Goal: Transaction & Acquisition: Purchase product/service

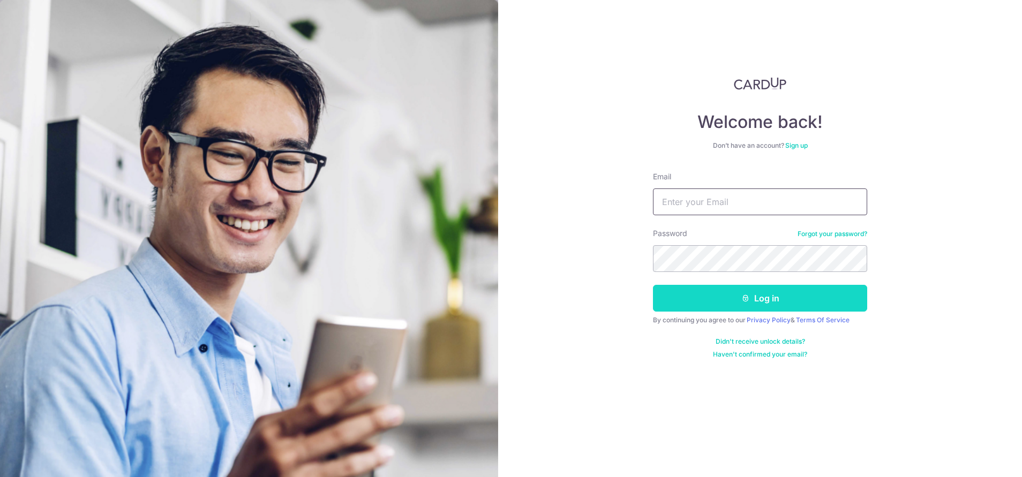
type input "[EMAIL_ADDRESS][DOMAIN_NAME]"
click at [729, 295] on button "Log in" at bounding box center [760, 298] width 214 height 27
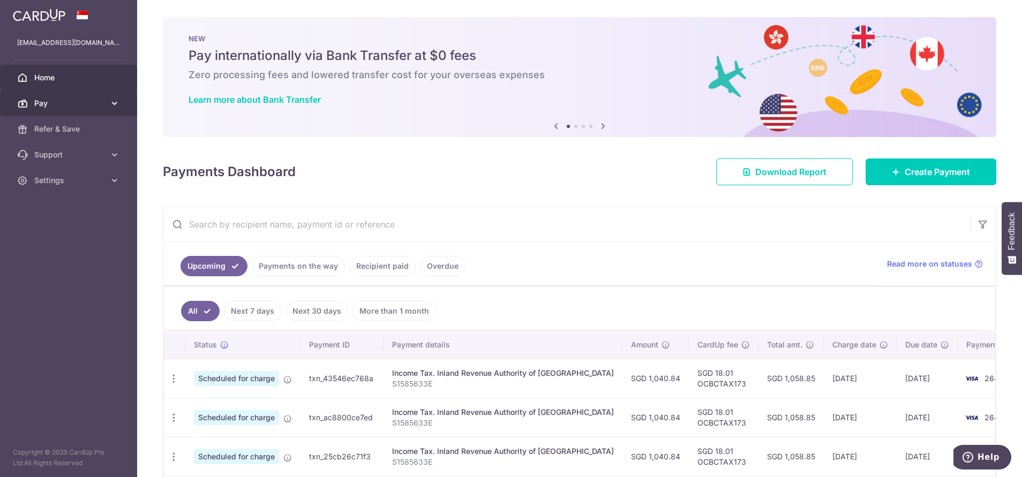
click at [50, 100] on body "pataud20@gmail.com Home Pay Payments Recipients Cards Refer & Save Support FAQ …" at bounding box center [511, 238] width 1022 height 477
click at [78, 110] on link "Pay" at bounding box center [68, 104] width 137 height 26
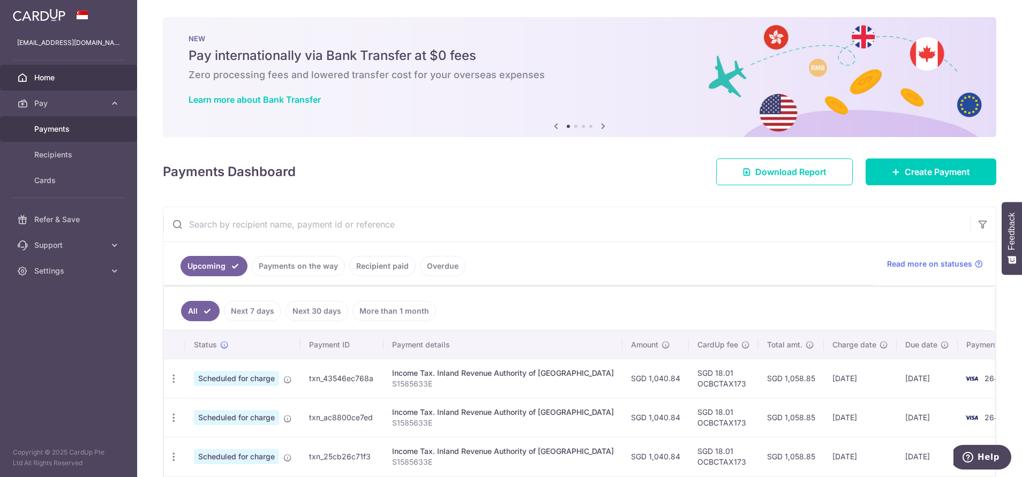
click at [68, 129] on span "Payments" at bounding box center [69, 129] width 71 height 11
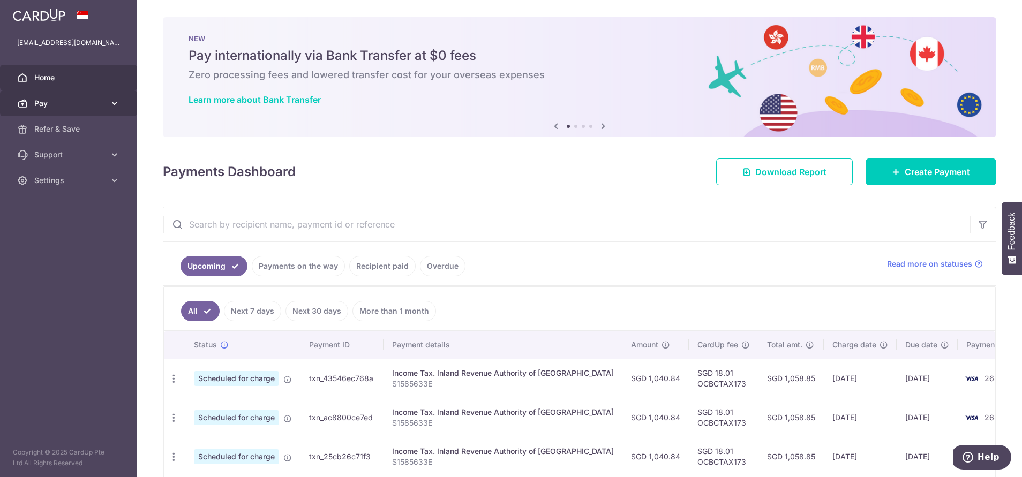
click at [69, 109] on link "Pay" at bounding box center [68, 104] width 137 height 26
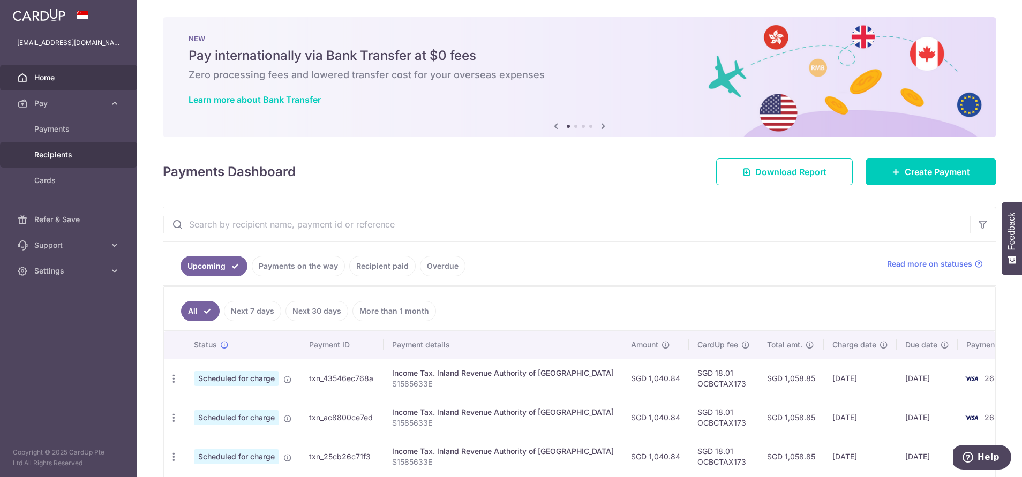
click at [69, 150] on span "Recipients" at bounding box center [69, 155] width 71 height 11
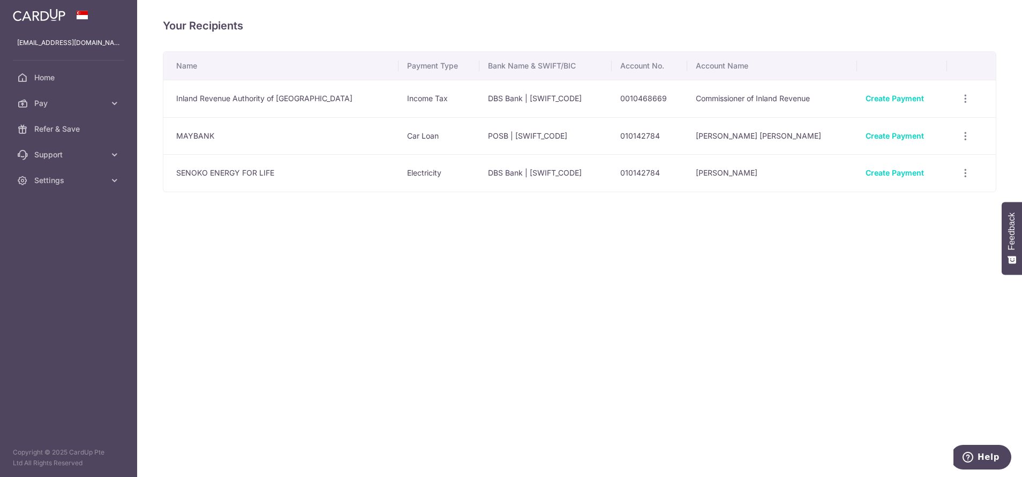
click at [270, 171] on td "SENOKO ENERGY FOR LIFE" at bounding box center [280, 173] width 235 height 38
click at [888, 174] on link "Create Payment" at bounding box center [895, 172] width 58 height 9
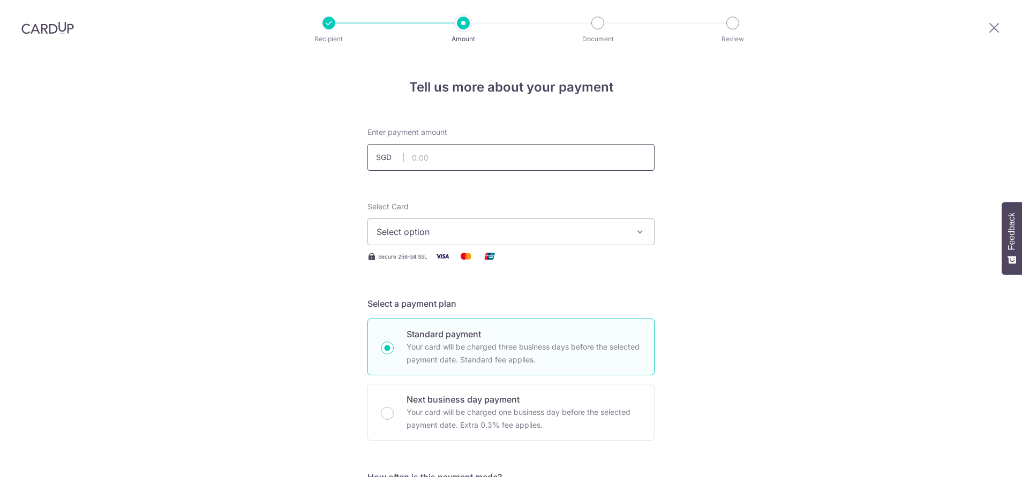
click at [430, 158] on input "text" at bounding box center [511, 157] width 287 height 27
type input "414.43"
click at [576, 227] on span "Select option" at bounding box center [502, 232] width 250 height 13
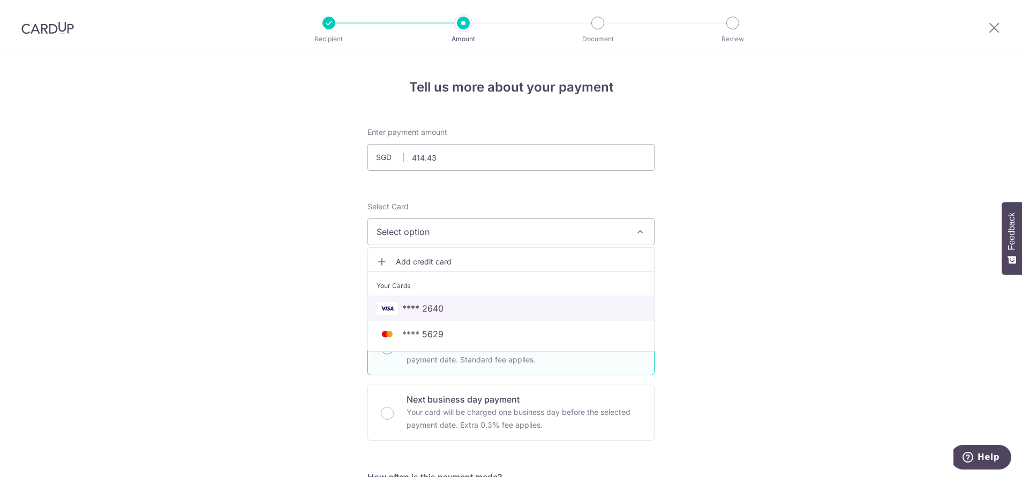
click at [429, 305] on span "**** 2640" at bounding box center [422, 308] width 41 height 13
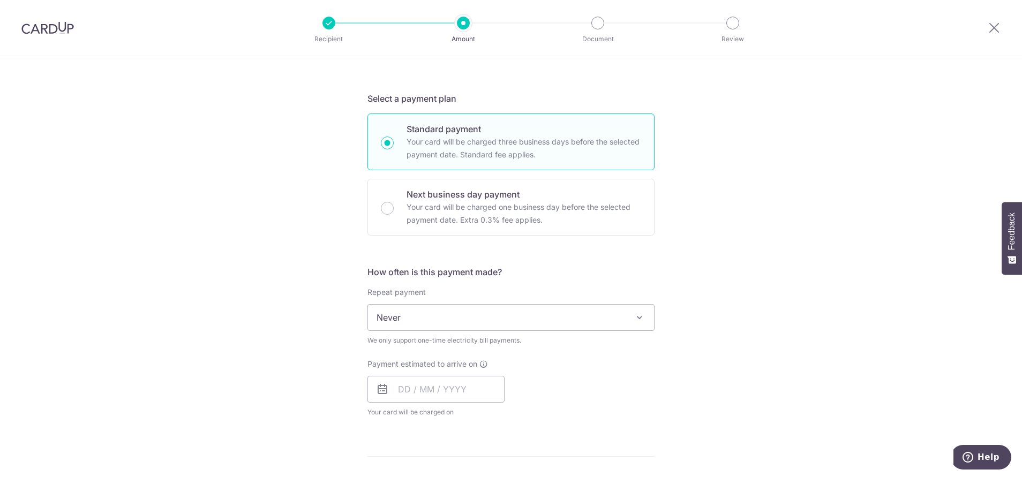
scroll to position [241, 0]
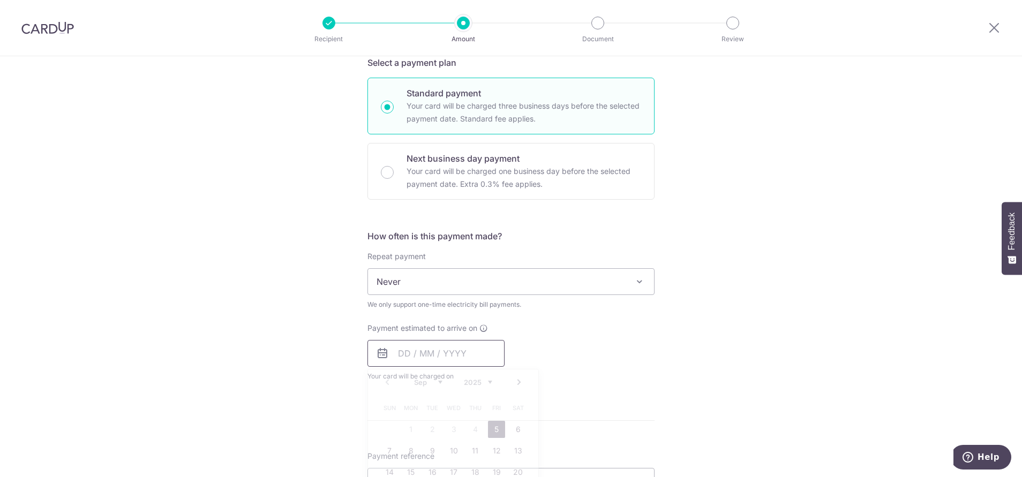
click at [437, 360] on input "text" at bounding box center [436, 353] width 137 height 27
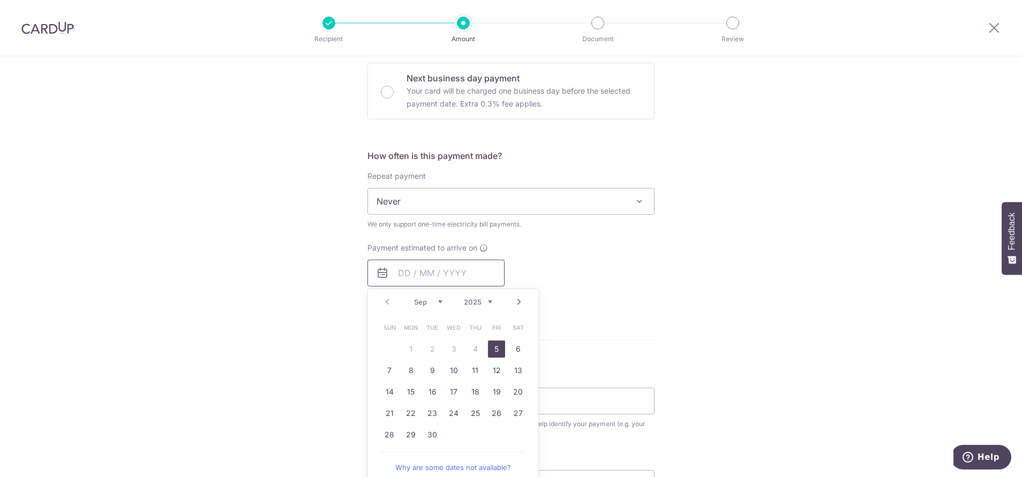
scroll to position [402, 0]
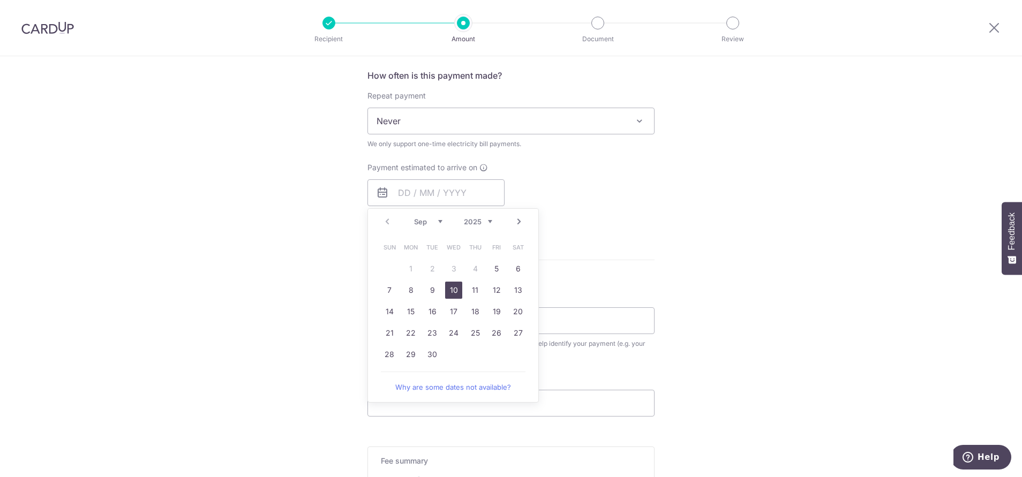
click at [453, 287] on link "10" at bounding box center [453, 290] width 17 height 17
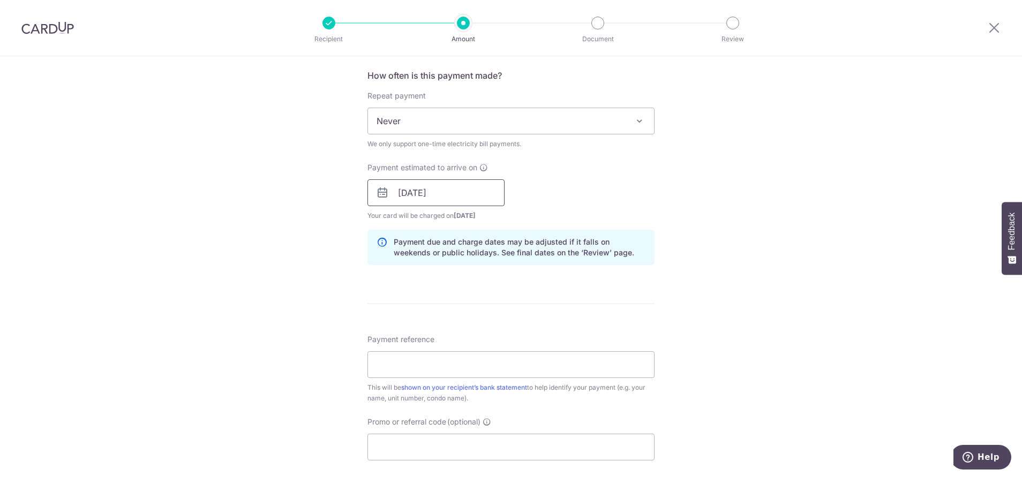
click at [460, 189] on input "[DATE]" at bounding box center [436, 193] width 137 height 27
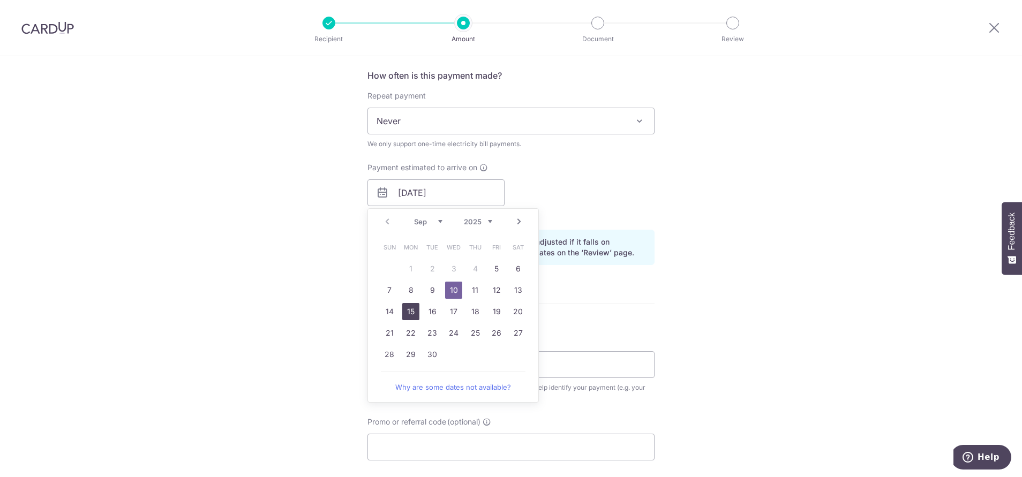
click at [412, 316] on link "15" at bounding box center [410, 311] width 17 height 17
click at [740, 223] on div "Tell us more about your payment Enter payment amount SGD 414.43 414.43 Select C…" at bounding box center [511, 168] width 1022 height 1028
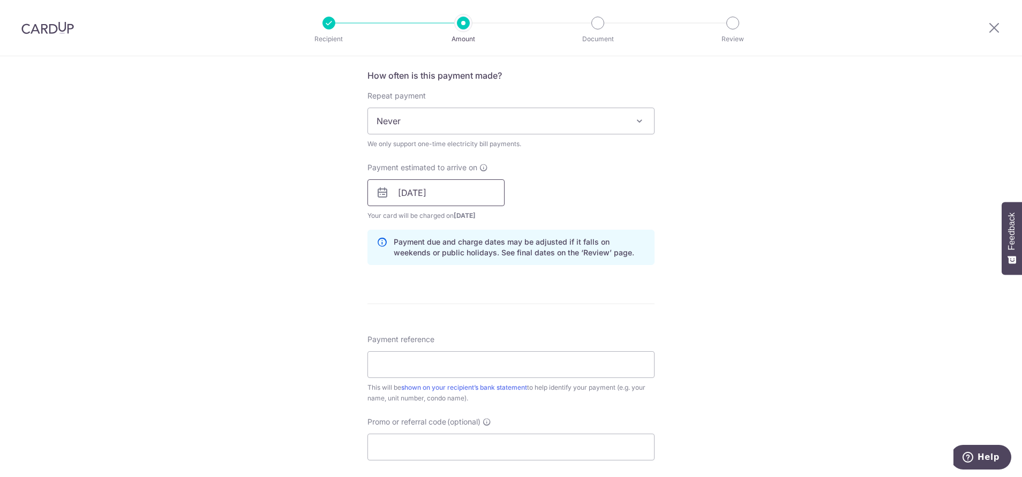
click at [450, 196] on input "15/09/2025" at bounding box center [436, 193] width 137 height 27
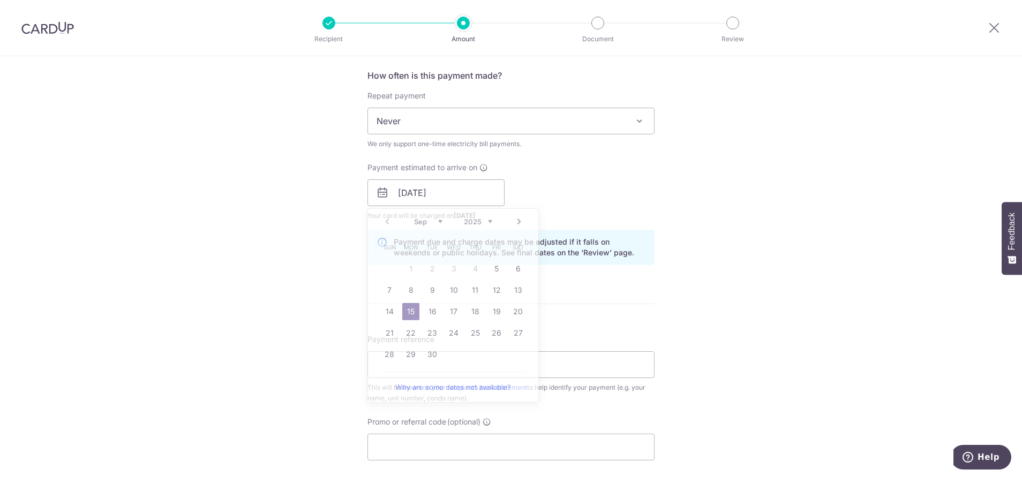
click at [722, 186] on div "Tell us more about your payment Enter payment amount SGD 414.43 414.43 Select C…" at bounding box center [511, 168] width 1022 height 1028
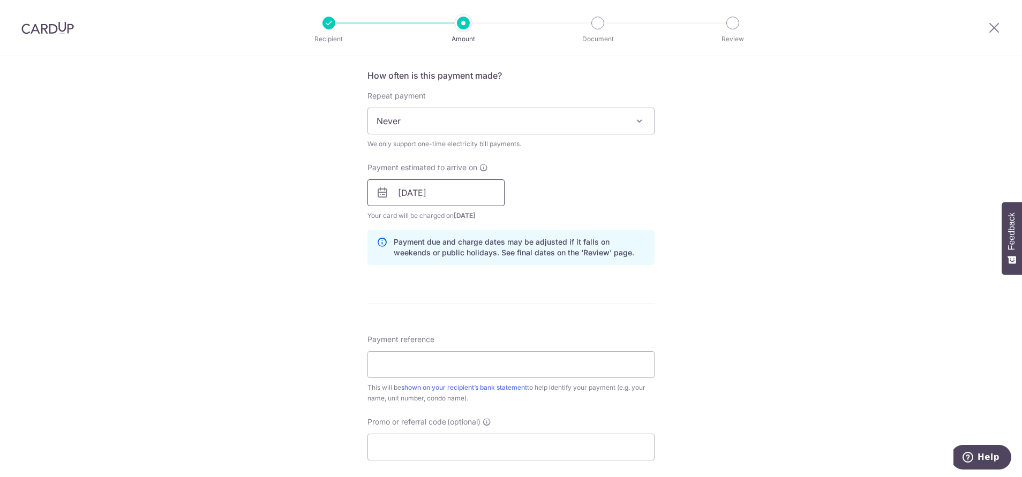
click at [449, 180] on input "15/09/2025" at bounding box center [436, 193] width 137 height 27
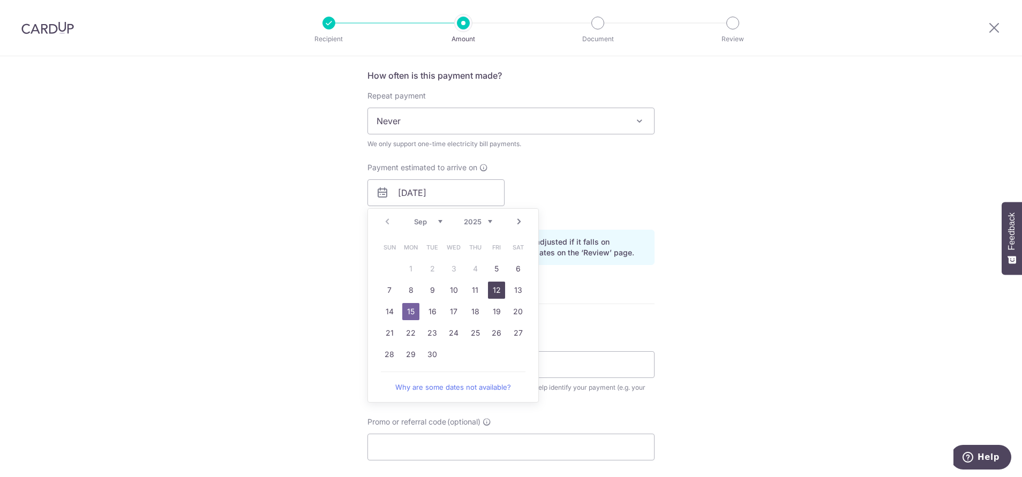
click at [496, 292] on link "12" at bounding box center [496, 290] width 17 height 17
type input "12/09/2025"
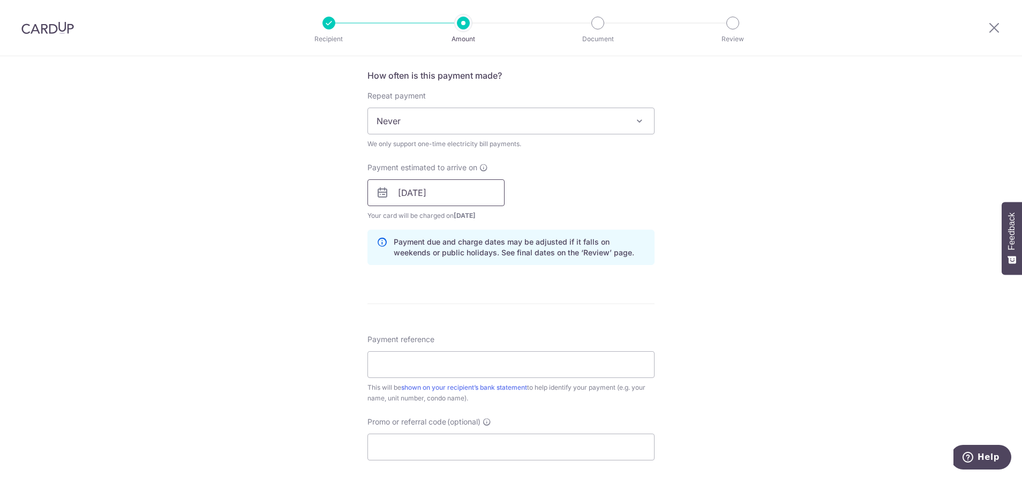
click at [457, 200] on input "12/09/2025" at bounding box center [436, 193] width 137 height 27
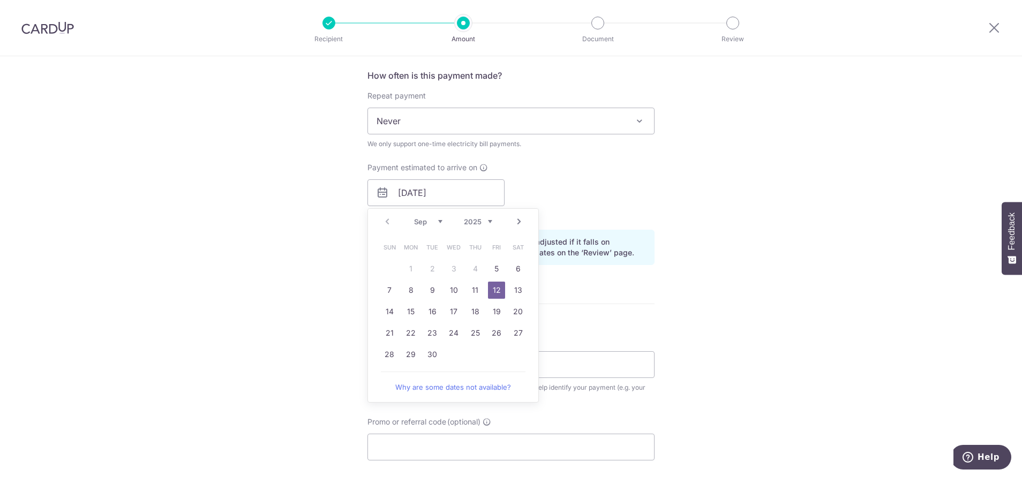
click at [701, 207] on div "Tell us more about your payment Enter payment amount SGD 414.43 414.43 Select C…" at bounding box center [511, 168] width 1022 height 1028
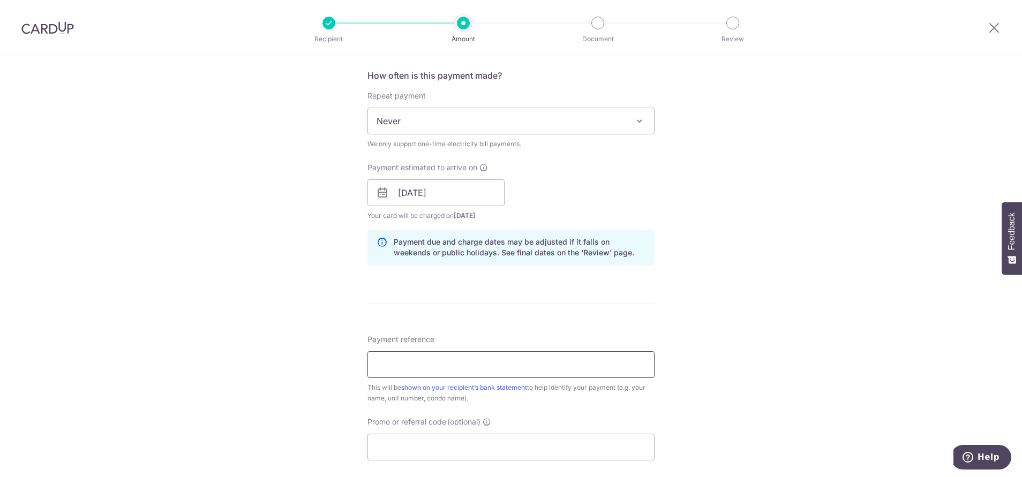
click at [502, 371] on input "Payment reference" at bounding box center [511, 365] width 287 height 27
type input "SENOKO ENERGY SUPPLY"
type input "OCBC195"
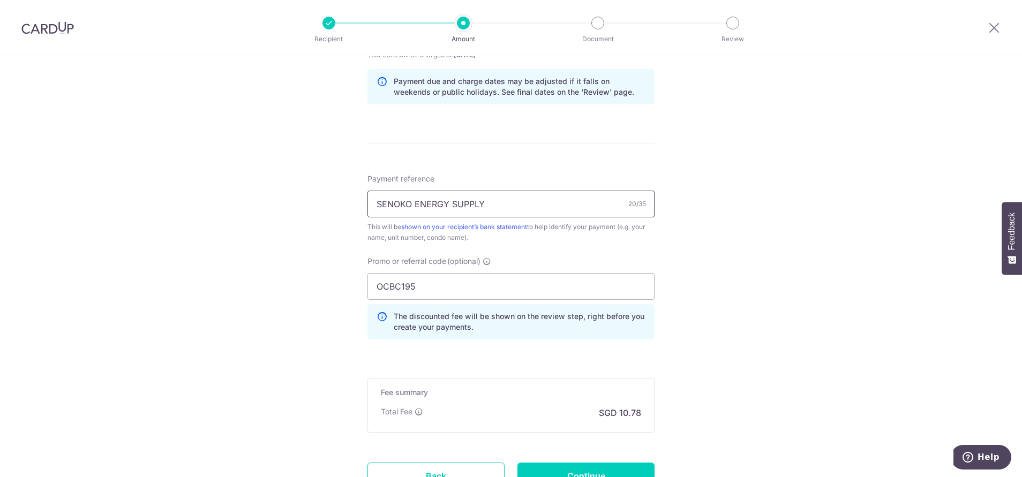
scroll to position [655, 0]
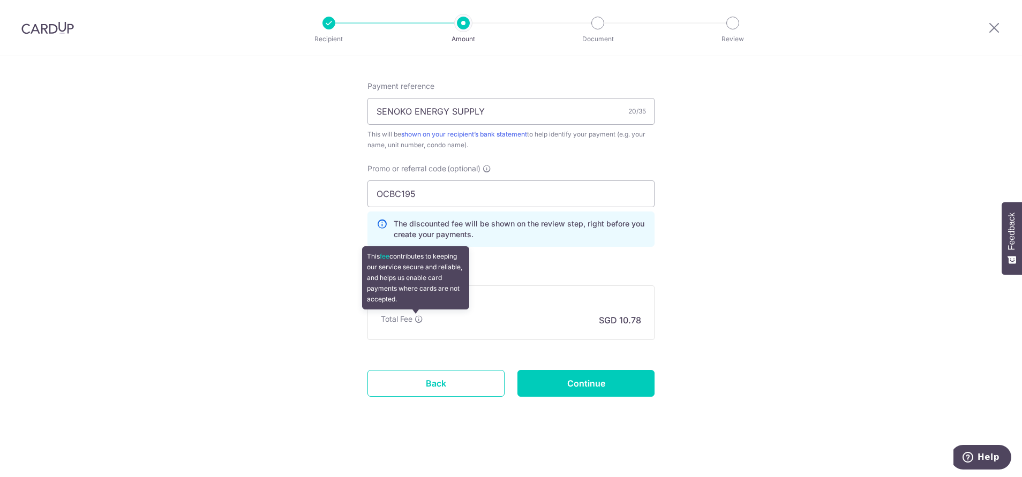
click at [419, 320] on icon at bounding box center [419, 319] width 9 height 9
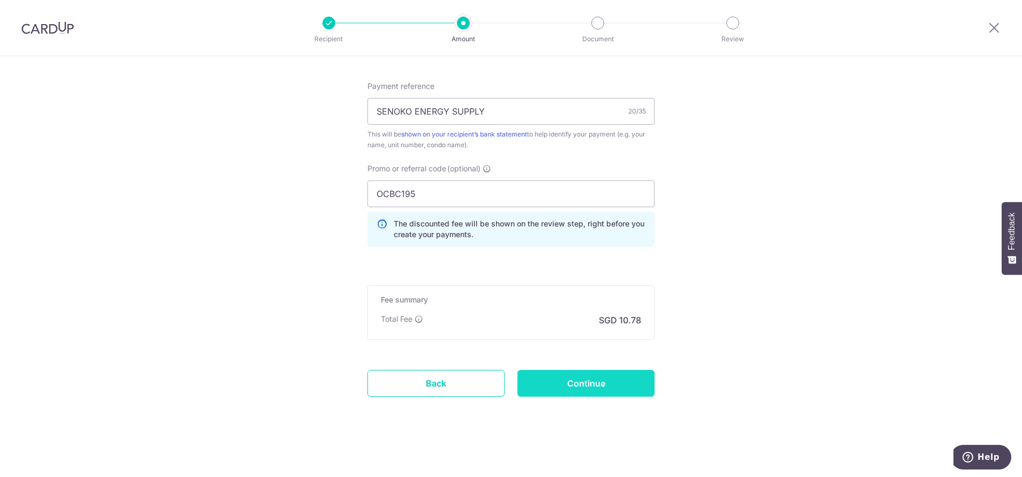
click at [581, 386] on input "Continue" at bounding box center [586, 383] width 137 height 27
type input "Create Schedule"
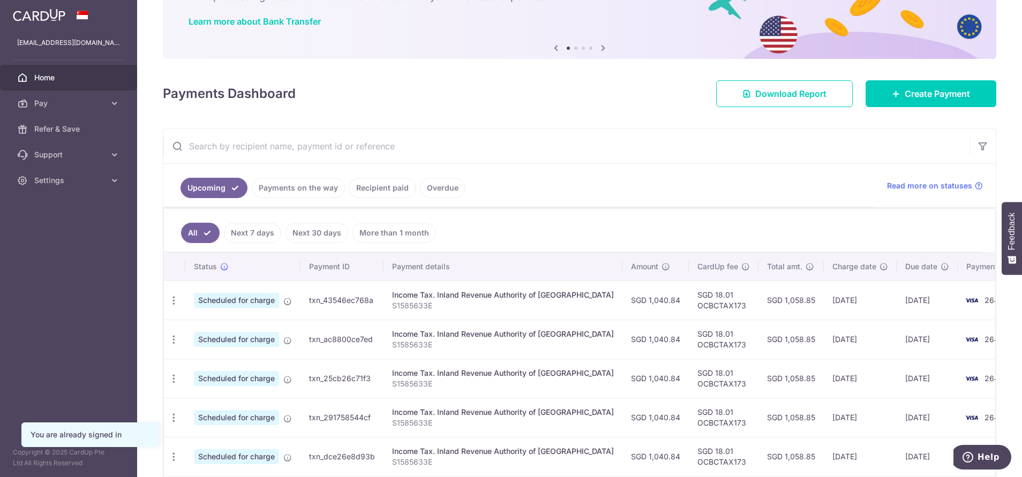
scroll to position [55, 0]
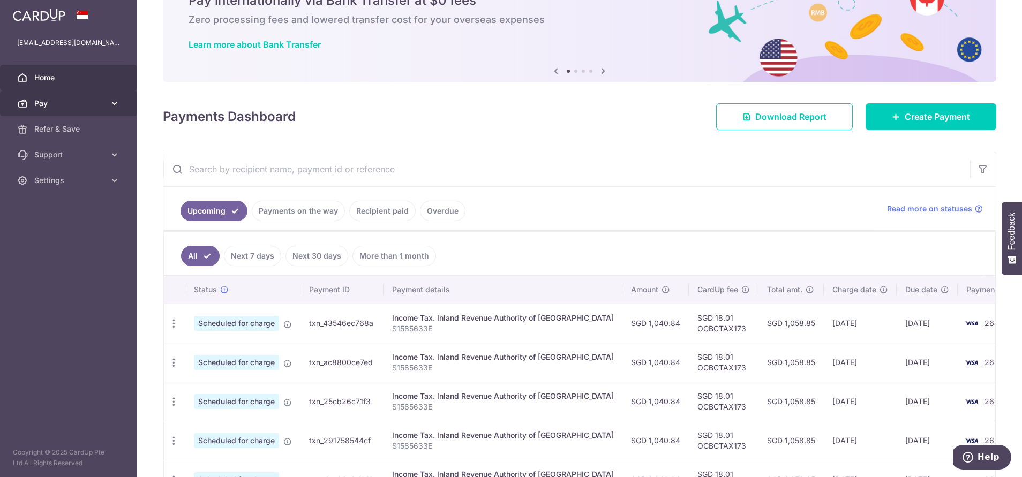
click at [74, 106] on span "Pay" at bounding box center [69, 103] width 71 height 11
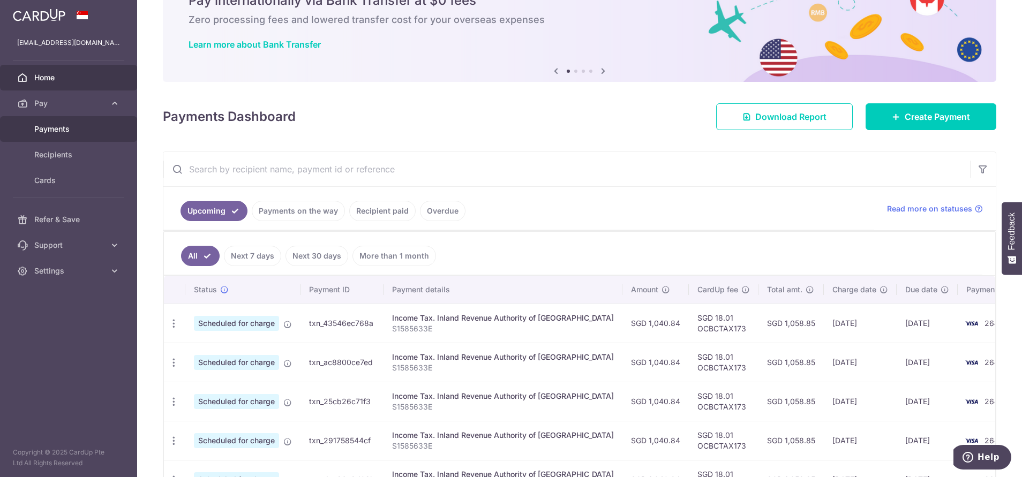
click at [67, 132] on span "Payments" at bounding box center [69, 129] width 71 height 11
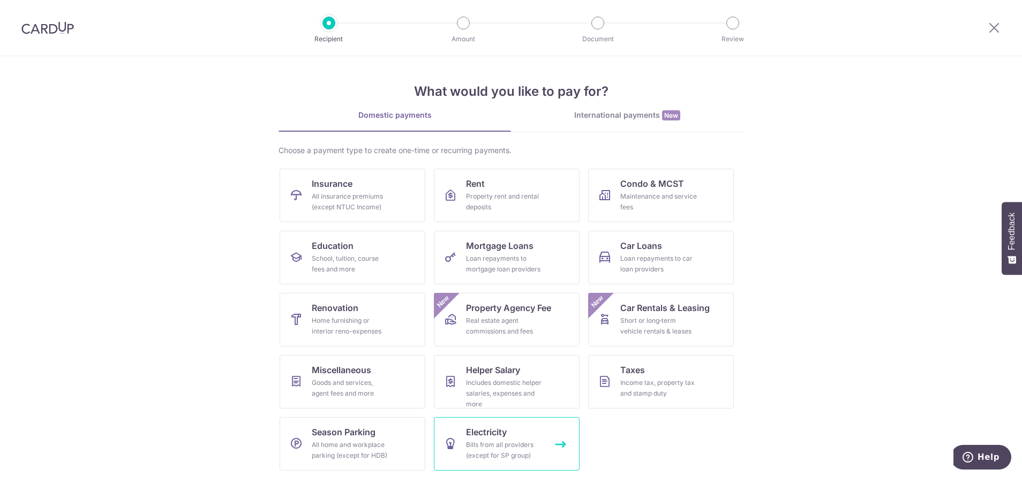
click at [475, 429] on span "Electricity" at bounding box center [486, 432] width 41 height 13
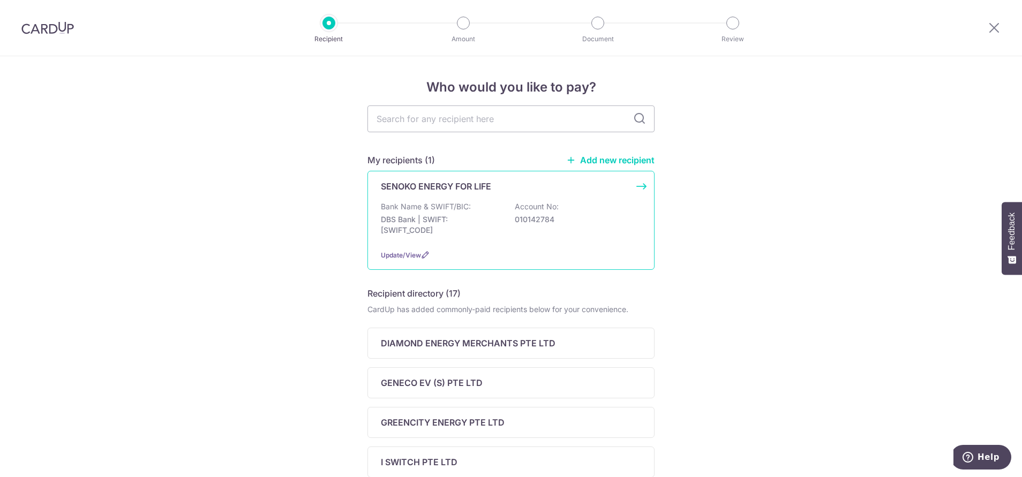
click at [490, 194] on div "SENOKO ENERGY FOR LIFE Bank Name & SWIFT/BIC: DBS Bank | SWIFT: DBSSSGSGXXX Acc…" at bounding box center [511, 220] width 287 height 99
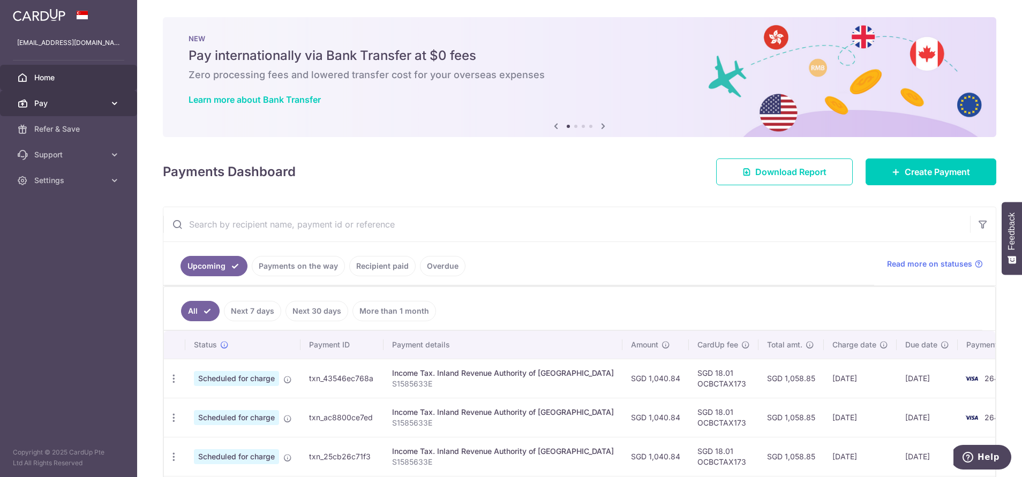
click at [63, 103] on span "Pay" at bounding box center [69, 103] width 71 height 11
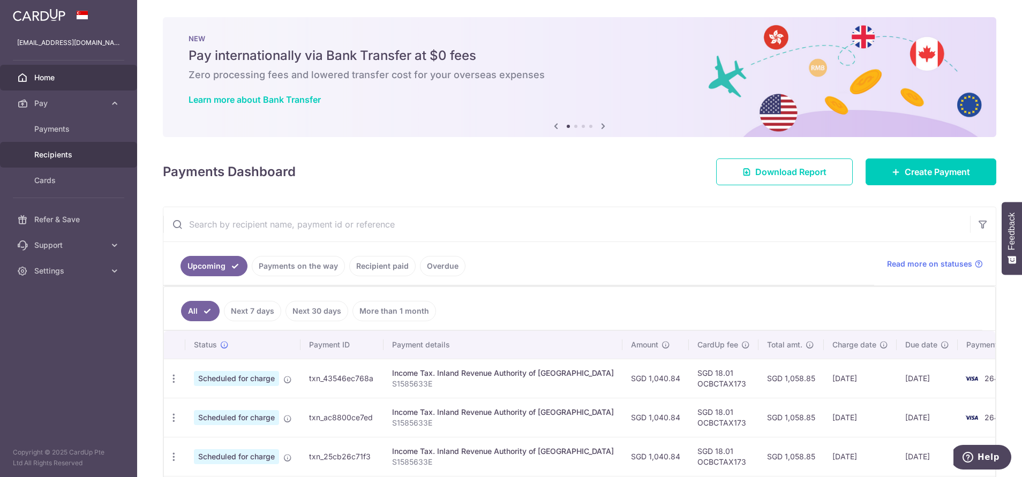
click at [73, 154] on span "Recipients" at bounding box center [69, 155] width 71 height 11
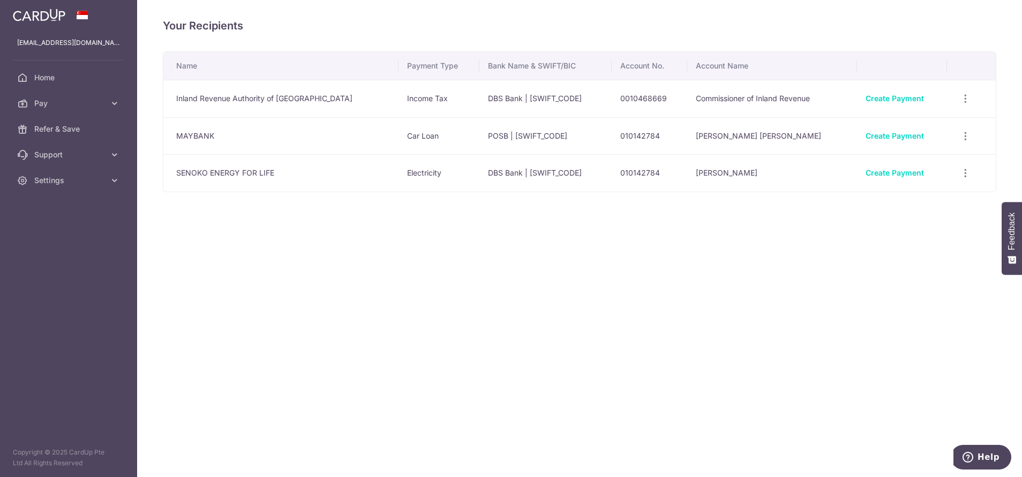
click at [241, 172] on td "SENOKO ENERGY FOR LIFE" at bounding box center [280, 173] width 235 height 38
click at [965, 104] on icon "button" at bounding box center [965, 98] width 11 height 11
click at [371, 319] on div "Your Recipients Name Payment Type Bank Name & SWIFT/BIC Account No. Account Nam…" at bounding box center [579, 238] width 885 height 477
click at [36, 113] on link "Pay" at bounding box center [68, 104] width 137 height 26
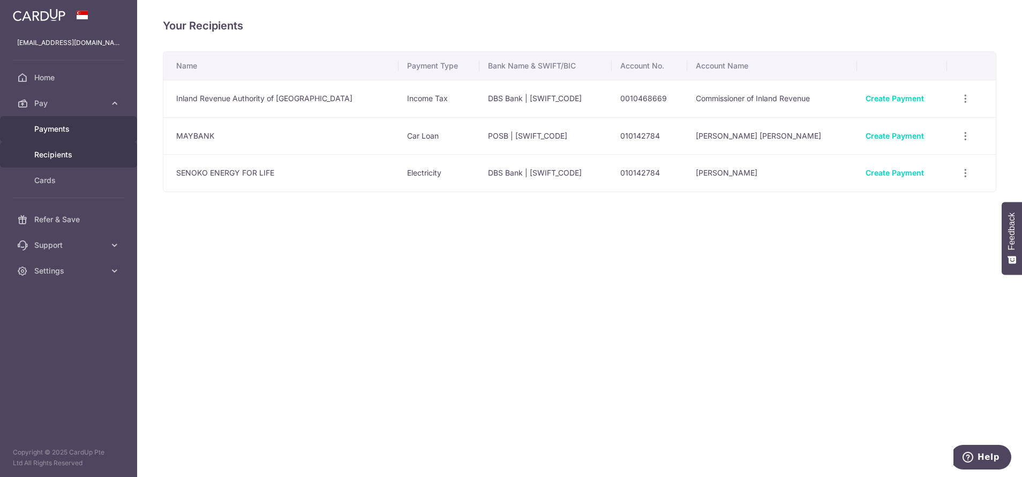
click at [43, 130] on span "Payments" at bounding box center [69, 129] width 71 height 11
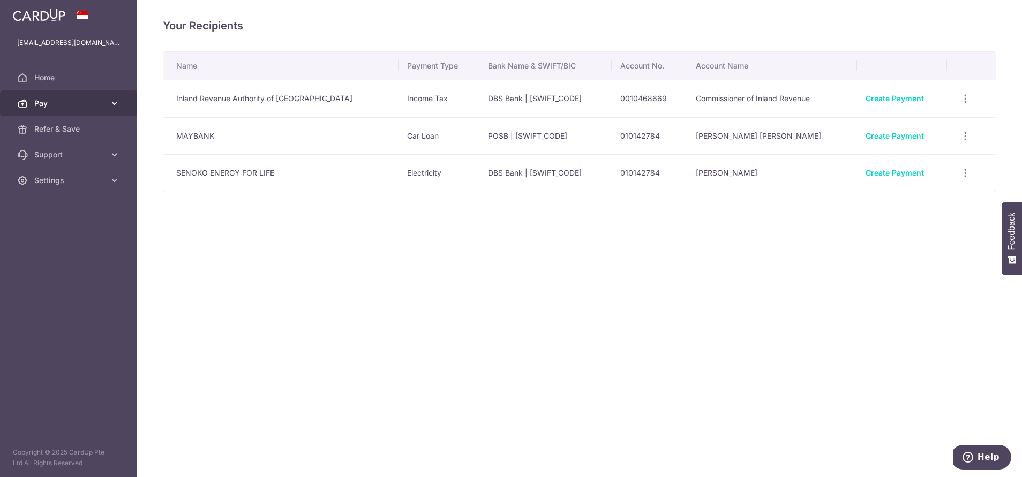
click at [113, 112] on link "Pay" at bounding box center [68, 104] width 137 height 26
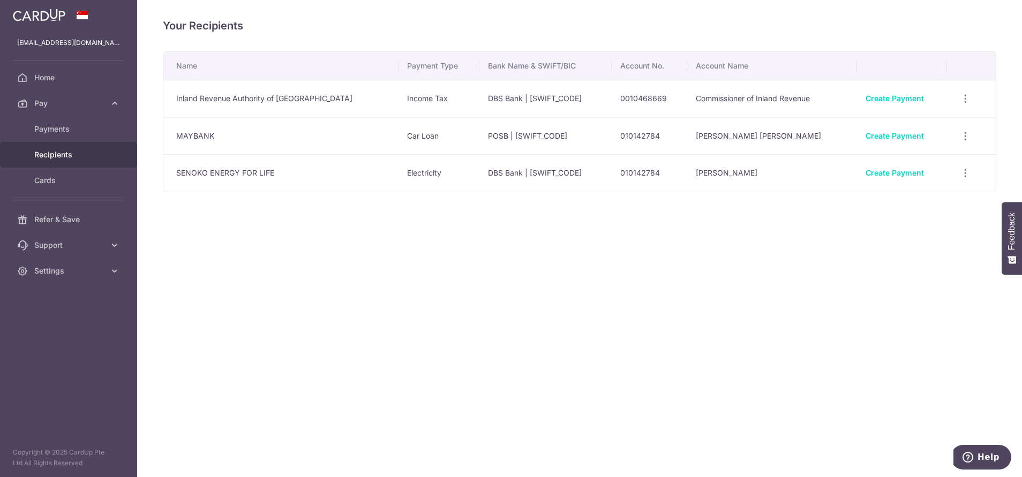
click at [203, 180] on td "SENOKO ENERGY FOR LIFE" at bounding box center [280, 173] width 235 height 38
click at [222, 175] on td "SENOKO ENERGY FOR LIFE" at bounding box center [280, 173] width 235 height 38
drag, startPoint x: 222, startPoint y: 175, endPoint x: 275, endPoint y: 230, distance: 76.2
click at [275, 230] on div "Your Recipients Name Payment Type Bank Name & SWIFT/BIC Account No. Account Nam…" at bounding box center [579, 238] width 885 height 477
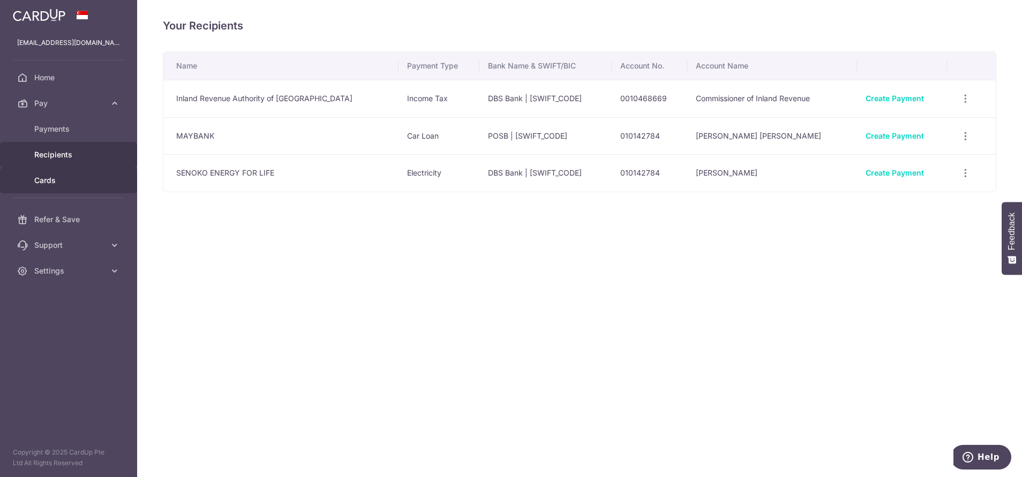
click at [61, 181] on span "Cards" at bounding box center [69, 180] width 71 height 11
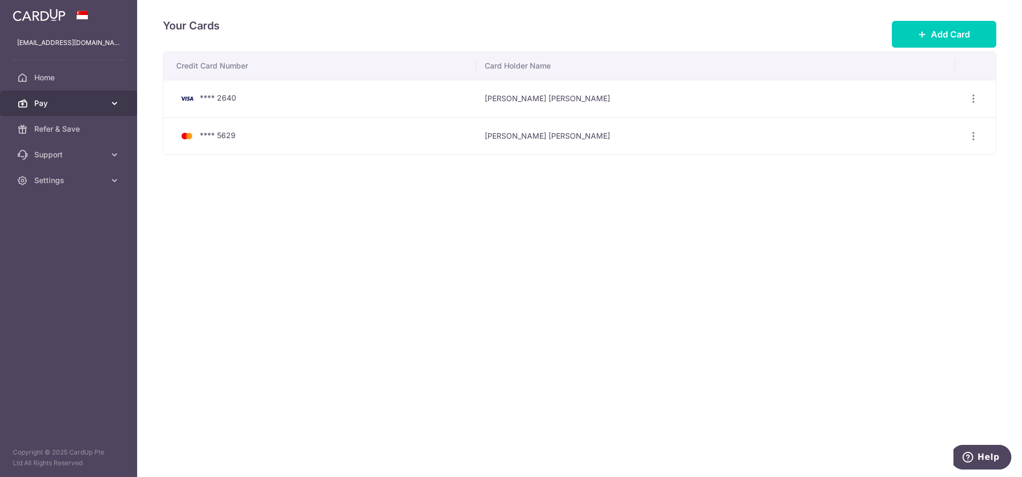
click at [81, 110] on link "Pay" at bounding box center [68, 104] width 137 height 26
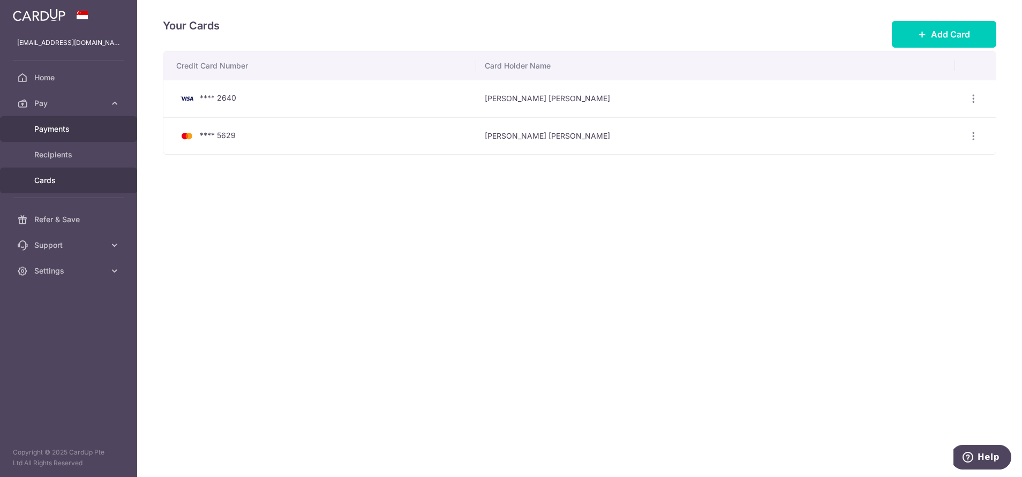
click at [72, 126] on span "Payments" at bounding box center [69, 129] width 71 height 11
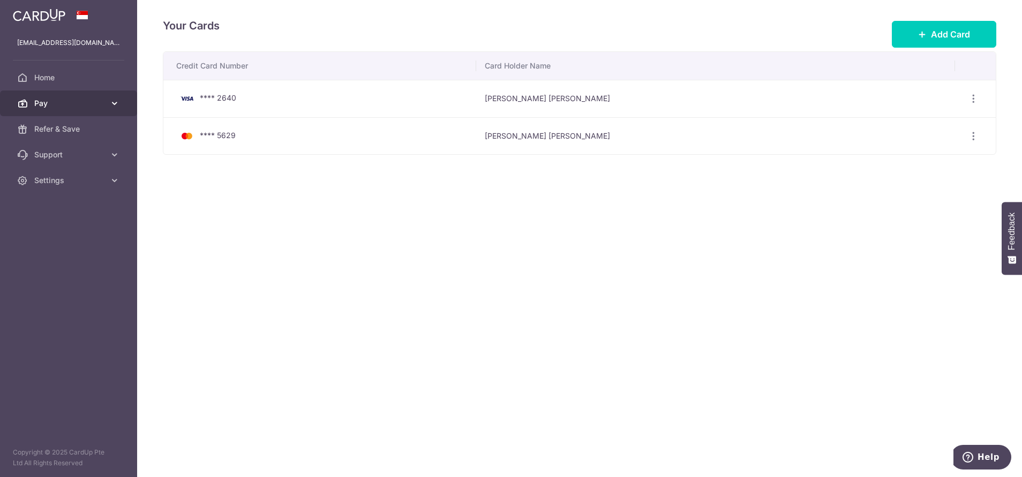
click at [85, 104] on span "Pay" at bounding box center [69, 103] width 71 height 11
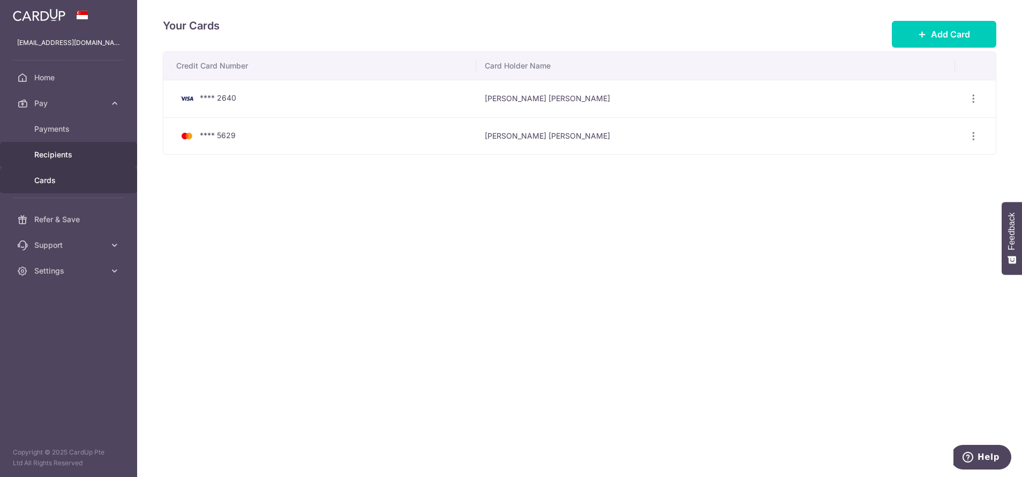
click at [61, 156] on span "Recipients" at bounding box center [69, 155] width 71 height 11
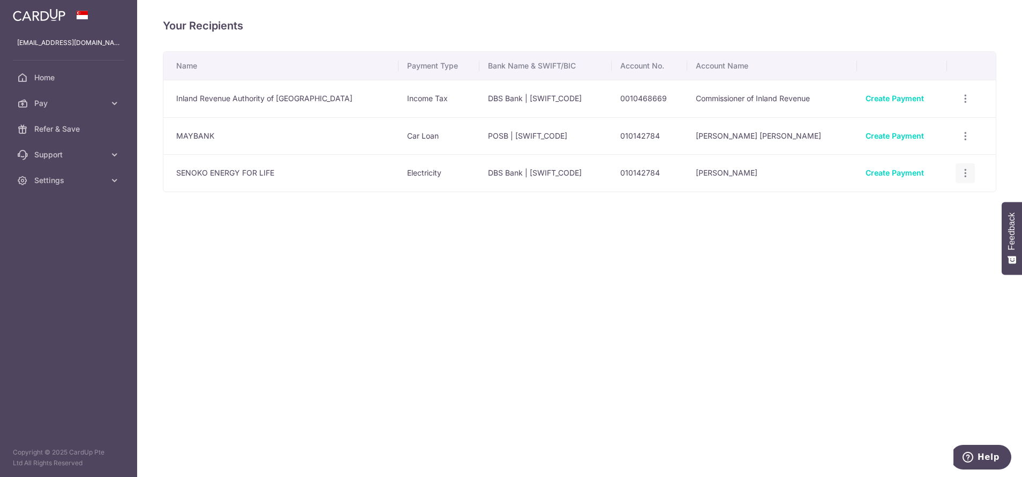
click at [960, 104] on icon "button" at bounding box center [965, 98] width 11 height 11
click at [915, 198] on span "View/Edit" at bounding box center [929, 203] width 73 height 13
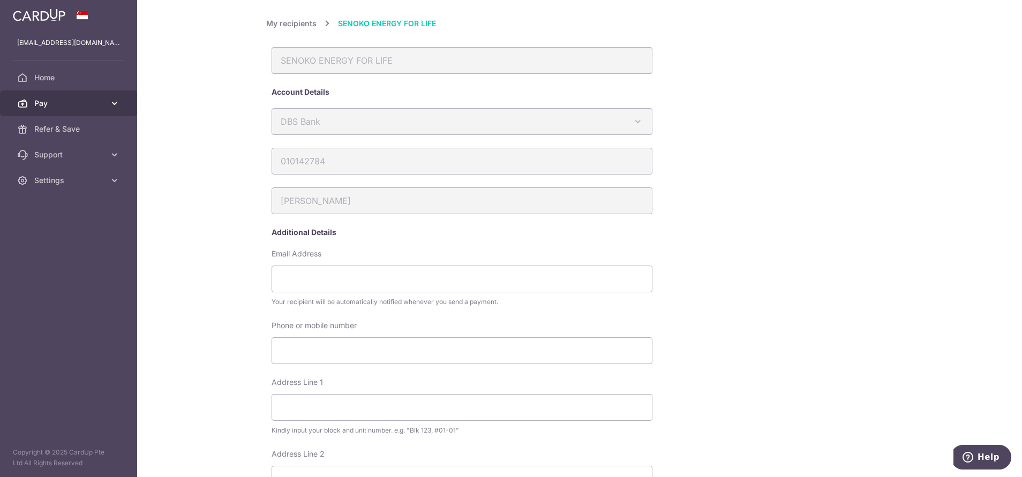
click at [98, 108] on span "Pay" at bounding box center [69, 103] width 71 height 11
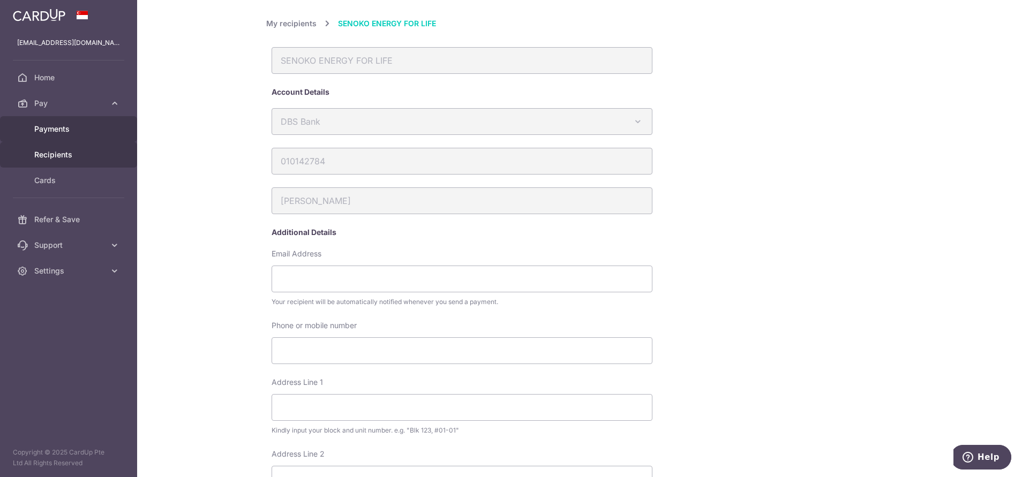
click at [63, 131] on span "Payments" at bounding box center [69, 129] width 71 height 11
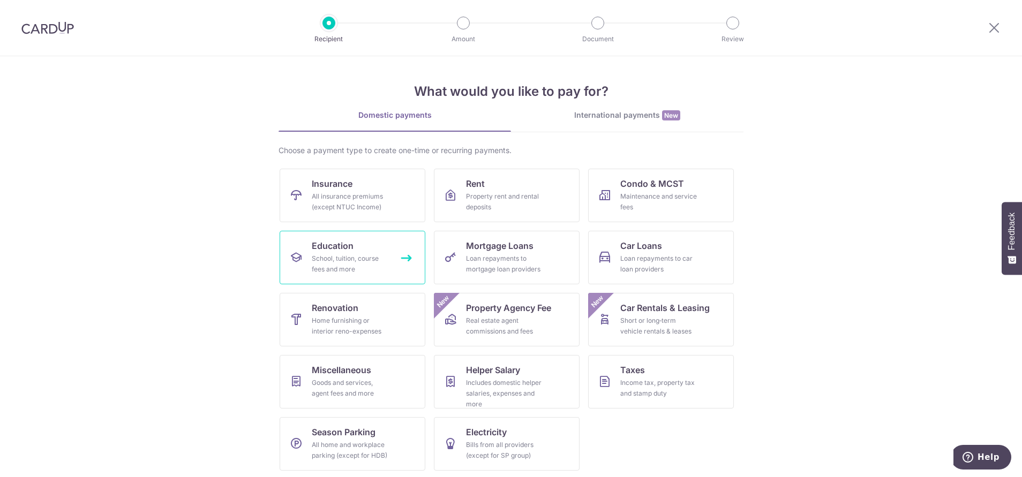
scroll to position [2, 0]
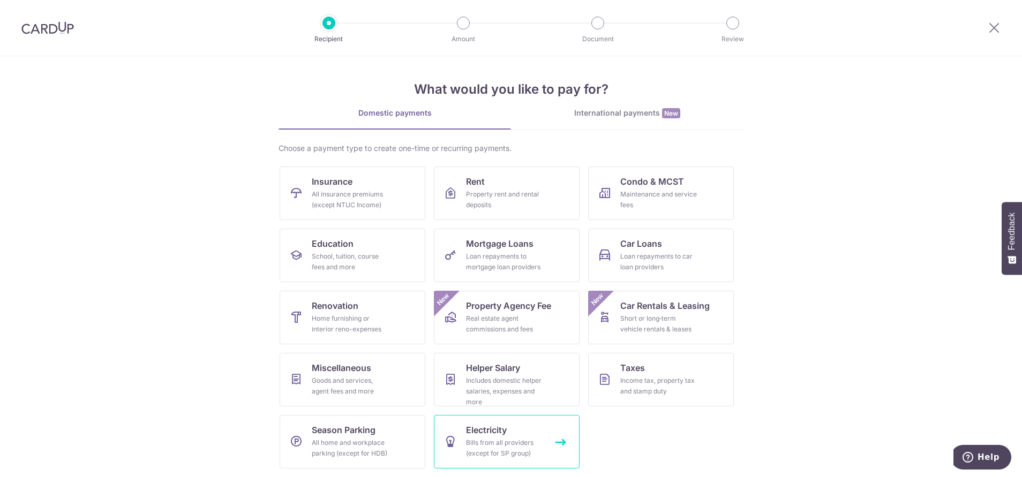
click at [488, 427] on span "Electricity" at bounding box center [486, 430] width 41 height 13
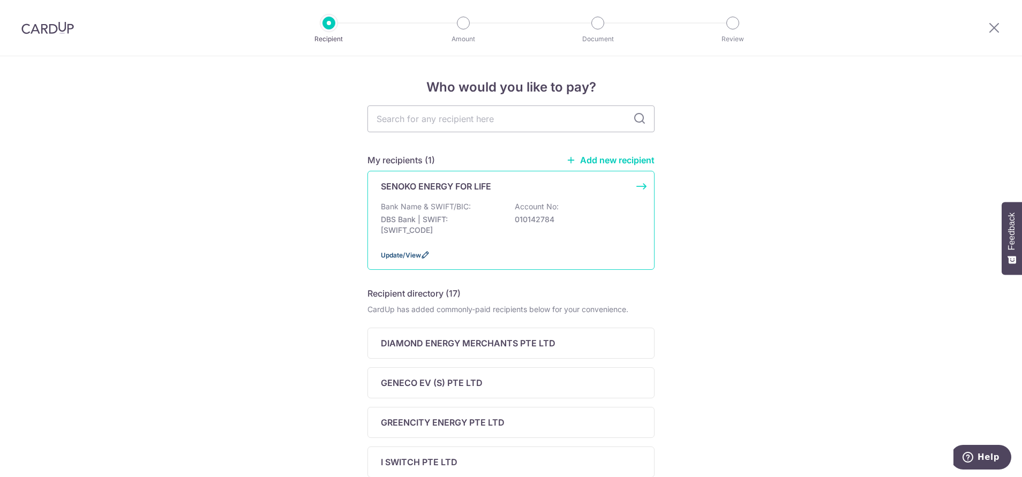
click at [386, 258] on span "Update/View" at bounding box center [401, 255] width 40 height 8
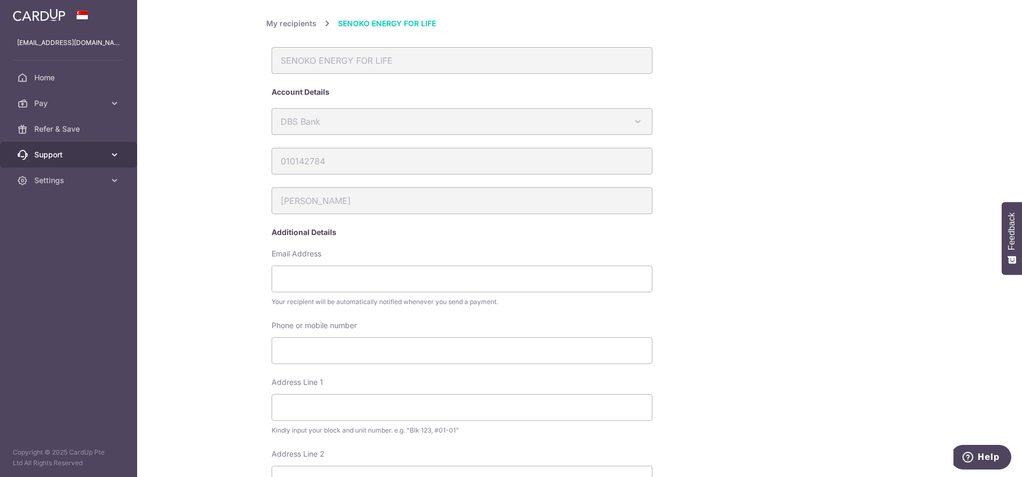
click at [123, 158] on link "Support" at bounding box center [68, 155] width 137 height 26
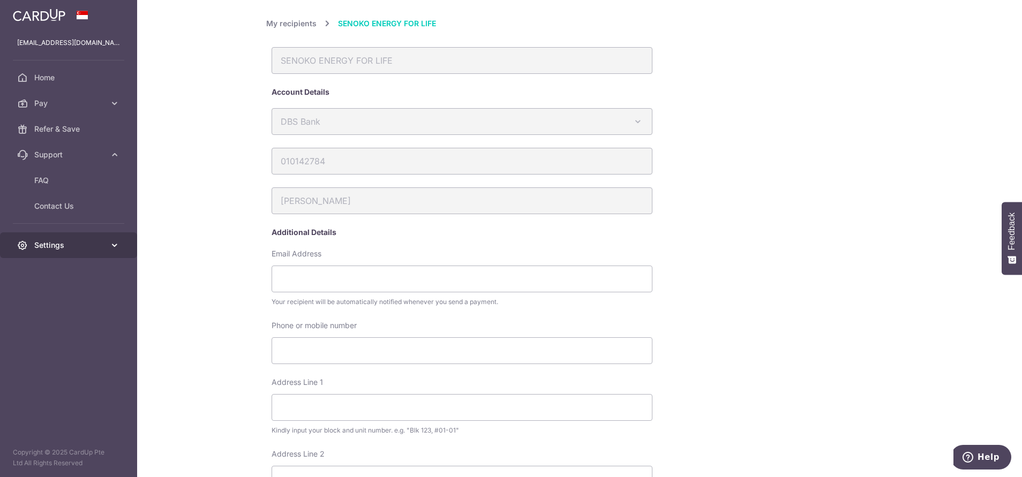
click at [122, 244] on link "Settings" at bounding box center [68, 246] width 137 height 26
click at [39, 275] on span "Account" at bounding box center [69, 271] width 71 height 11
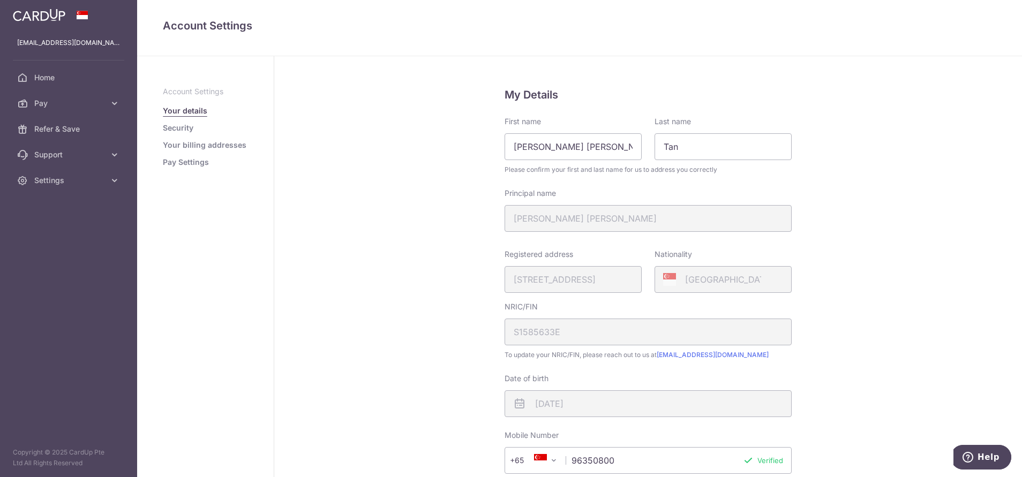
click at [167, 167] on link "Pay Settings" at bounding box center [186, 162] width 46 height 11
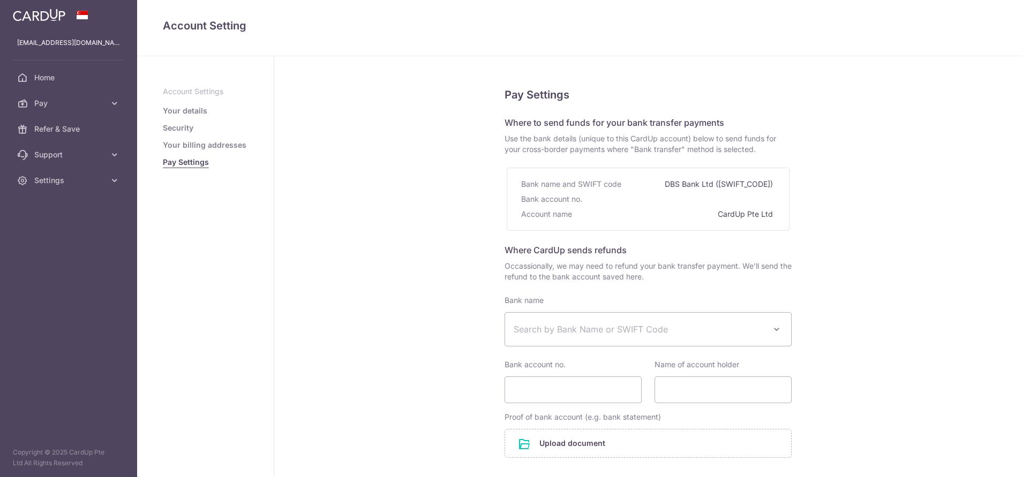
select select
click at [55, 107] on span "Pay" at bounding box center [69, 103] width 71 height 11
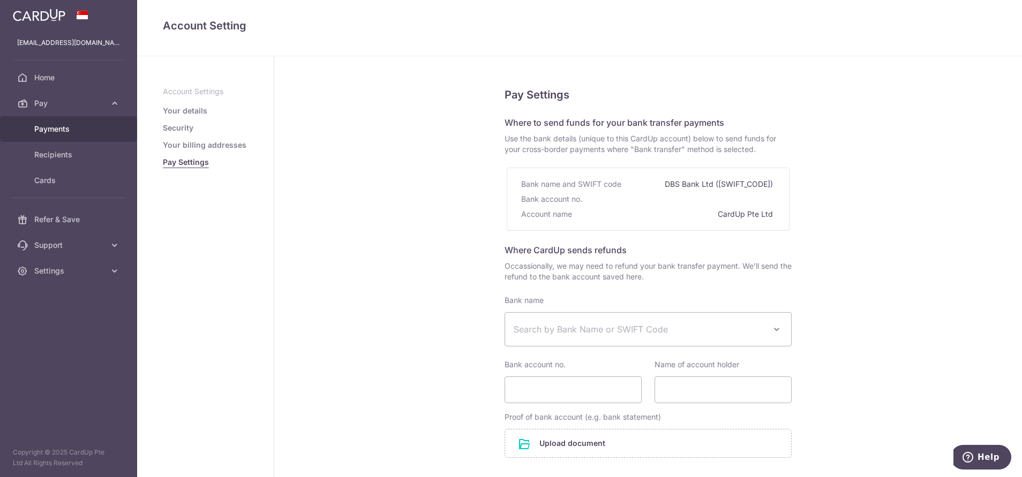
click at [64, 137] on link "Payments" at bounding box center [68, 129] width 137 height 26
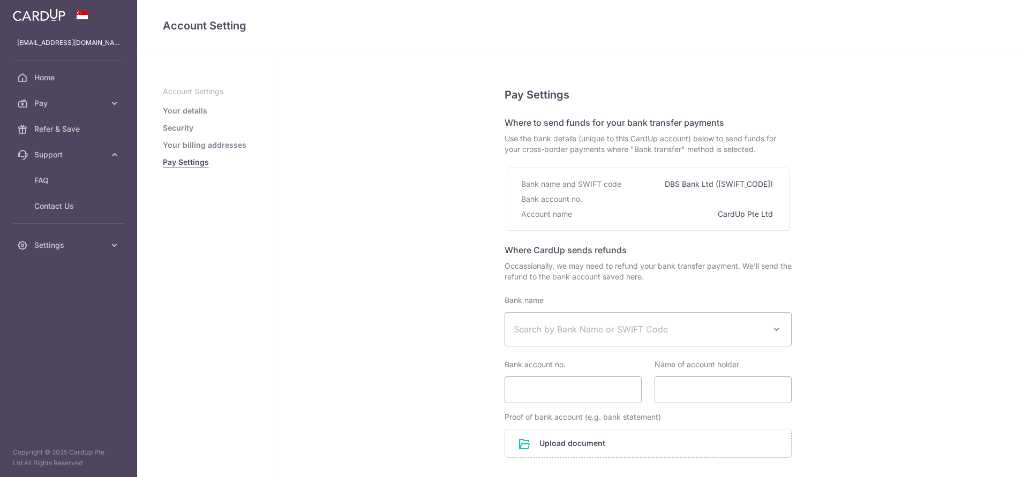
select select
click at [180, 109] on link "Your details" at bounding box center [185, 111] width 44 height 11
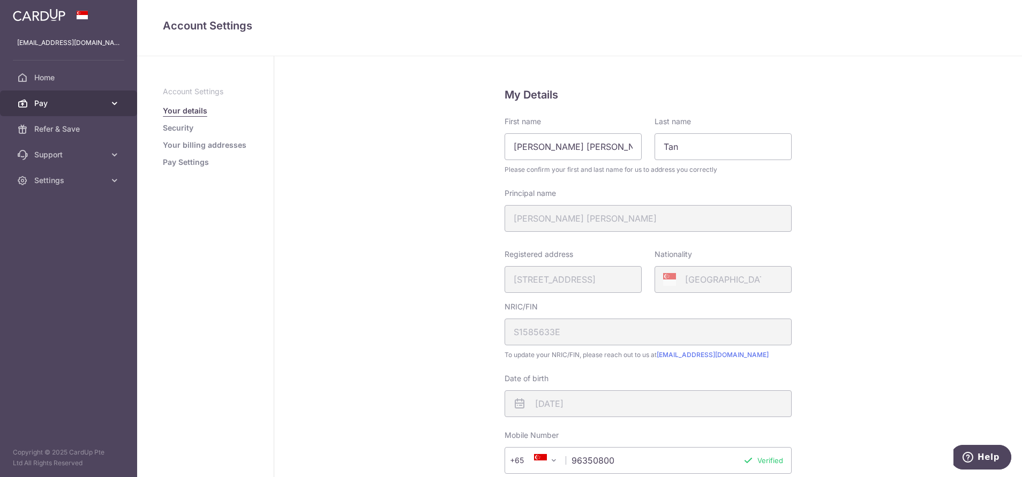
click at [125, 101] on link "Pay" at bounding box center [68, 104] width 137 height 26
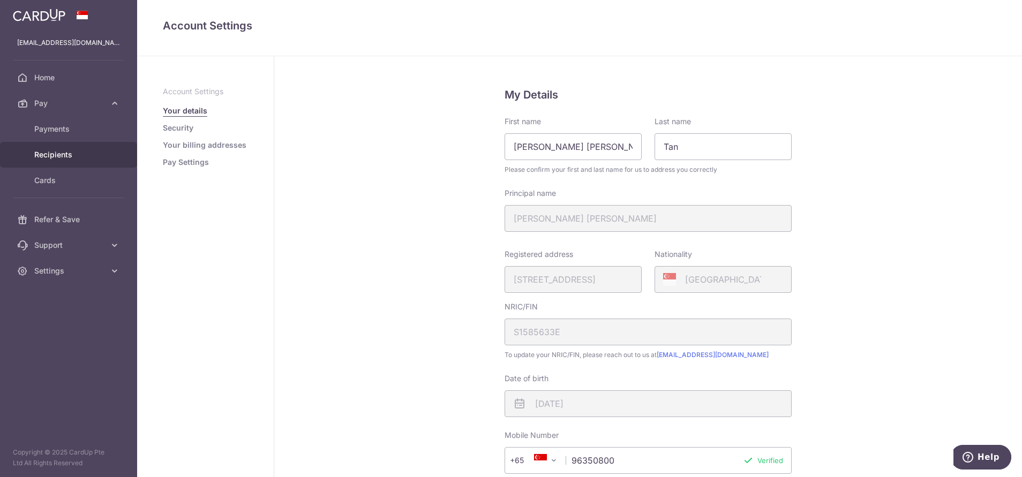
click at [59, 147] on link "Recipients" at bounding box center [68, 155] width 137 height 26
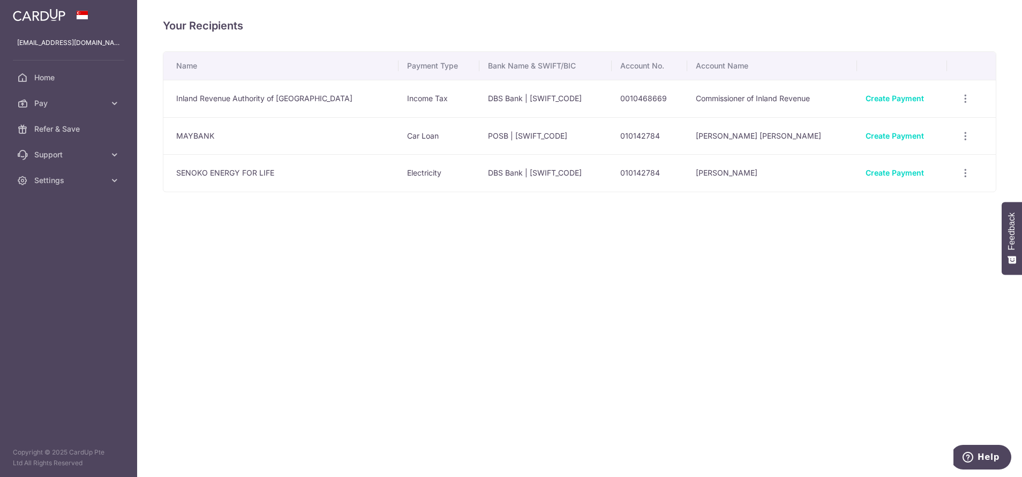
click at [223, 173] on td "SENOKO ENERGY FOR LIFE" at bounding box center [280, 173] width 235 height 38
drag, startPoint x: 223, startPoint y: 173, endPoint x: 261, endPoint y: 219, distance: 59.0
click at [261, 219] on div "Your Recipients Name Payment Type Bank Name & SWIFT/BIC Account No. Account Nam…" at bounding box center [579, 238] width 885 height 477
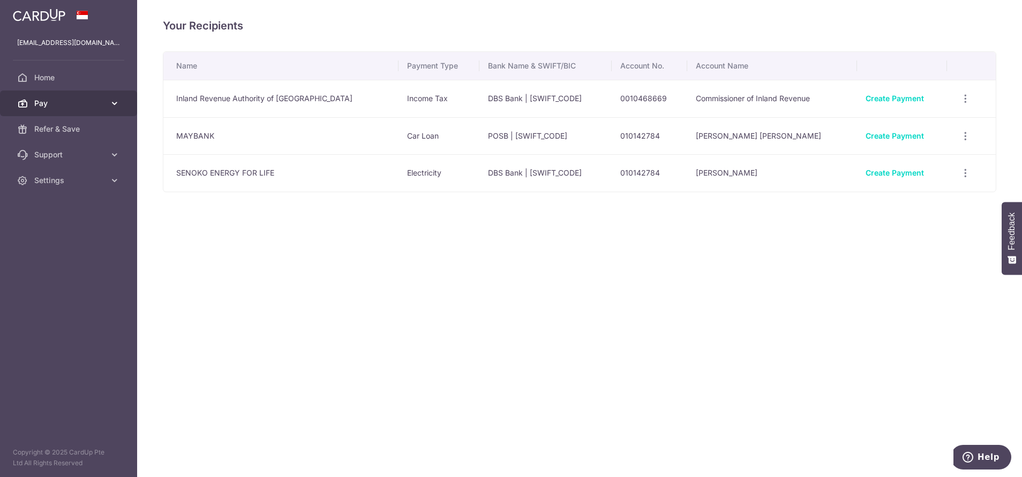
click at [71, 103] on span "Pay" at bounding box center [69, 103] width 71 height 11
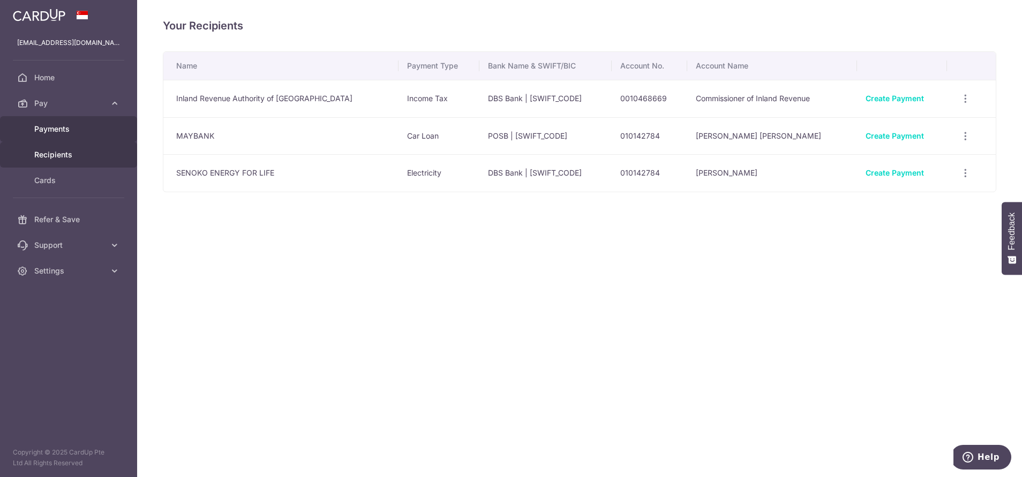
click at [69, 127] on span "Payments" at bounding box center [69, 129] width 71 height 11
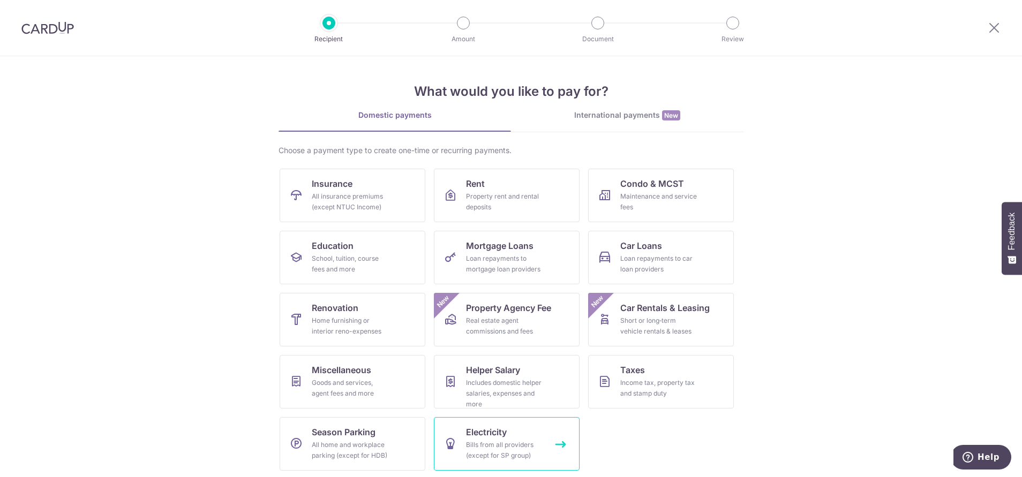
click at [451, 436] on link "Electricity Bills from all providers (except for SP group)" at bounding box center [507, 444] width 146 height 54
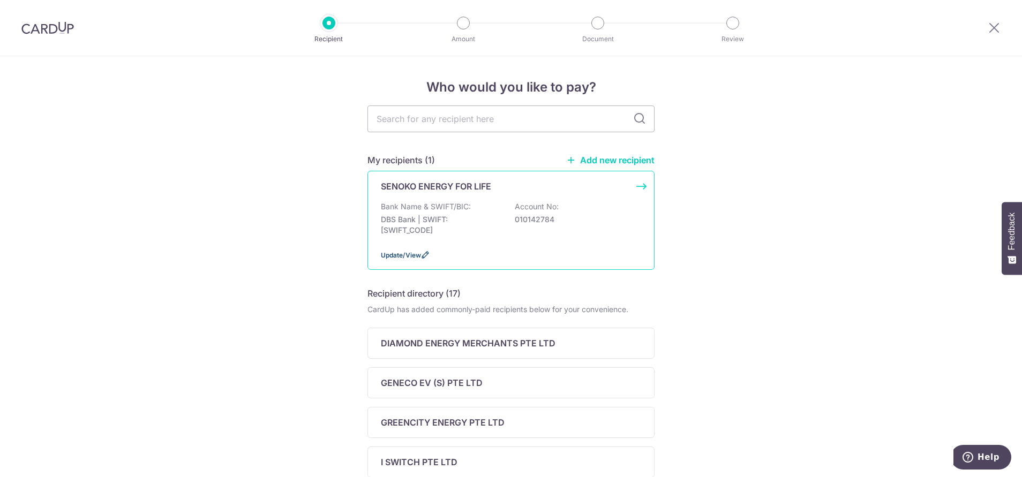
click at [396, 256] on span "Update/View" at bounding box center [401, 255] width 40 height 8
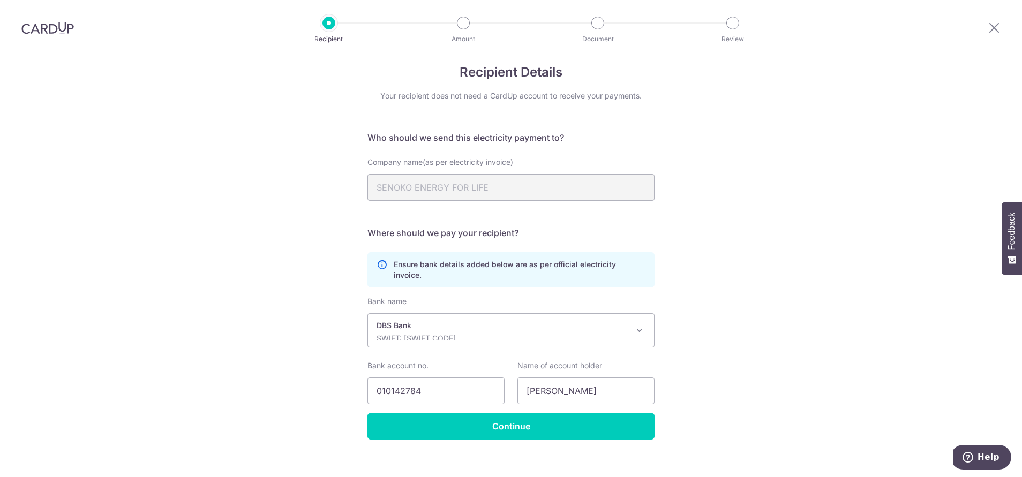
scroll to position [17, 0]
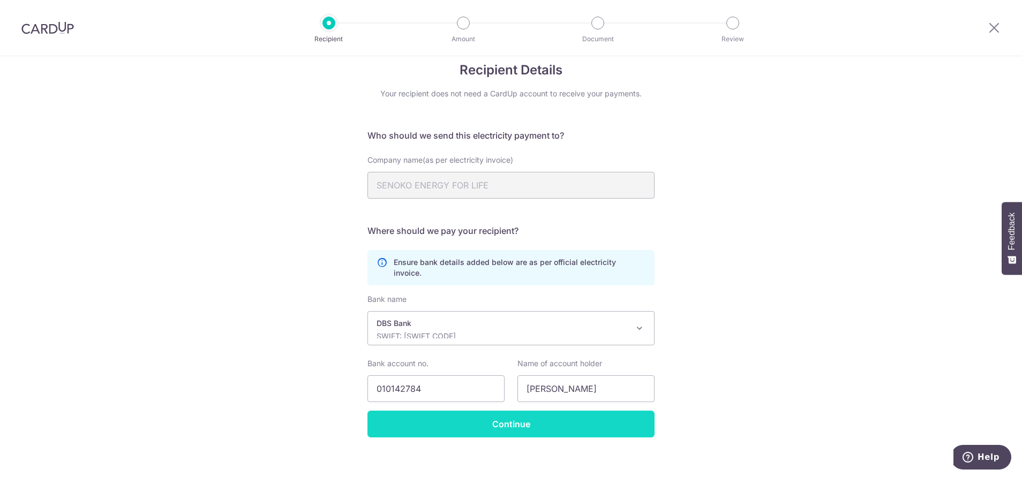
click at [528, 413] on input "Continue" at bounding box center [511, 424] width 287 height 27
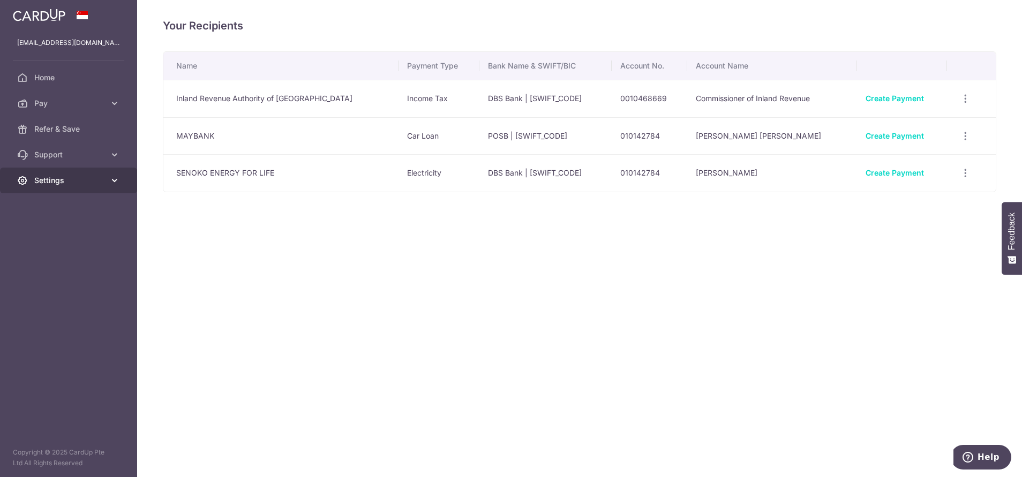
click at [96, 192] on link "Settings" at bounding box center [68, 181] width 137 height 26
click at [59, 204] on span "Account" at bounding box center [69, 206] width 71 height 11
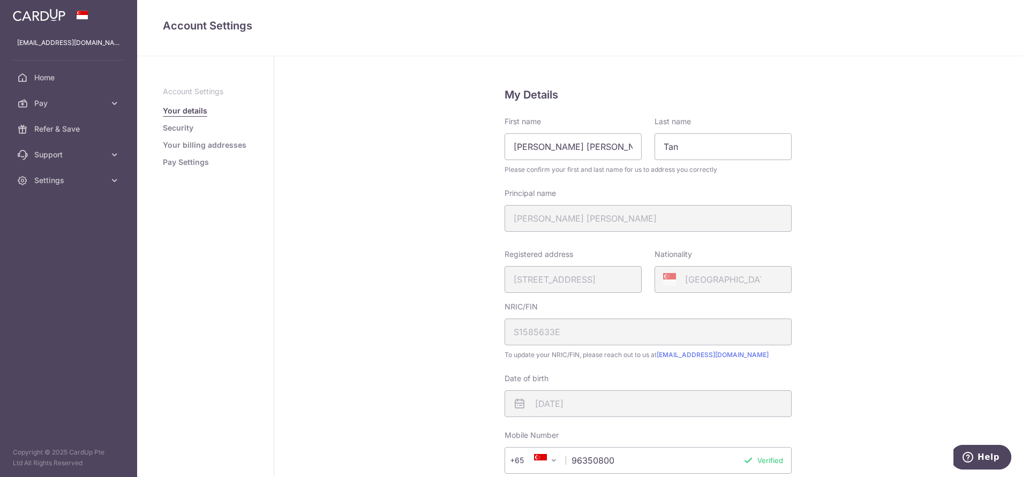
click at [197, 148] on link "Your billing addresses" at bounding box center [205, 145] width 84 height 11
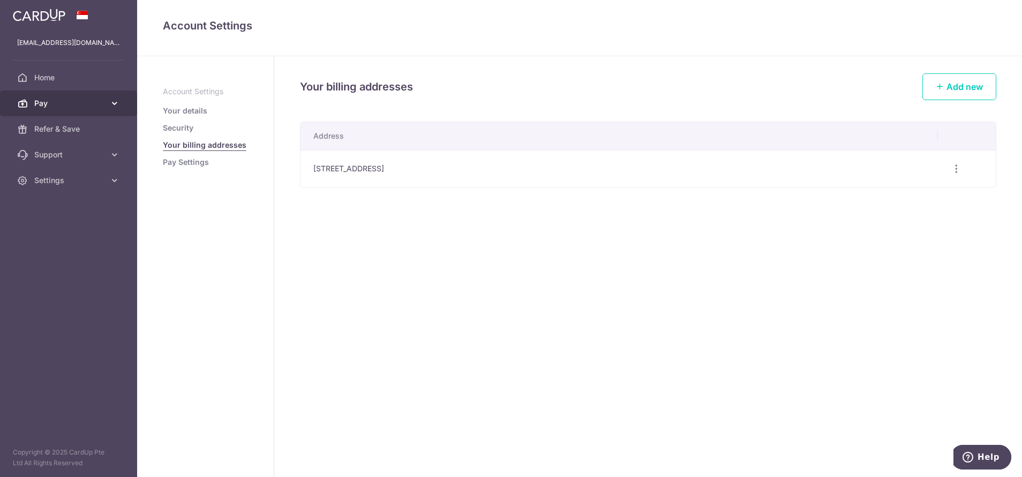
click at [47, 105] on span "Pay" at bounding box center [69, 103] width 71 height 11
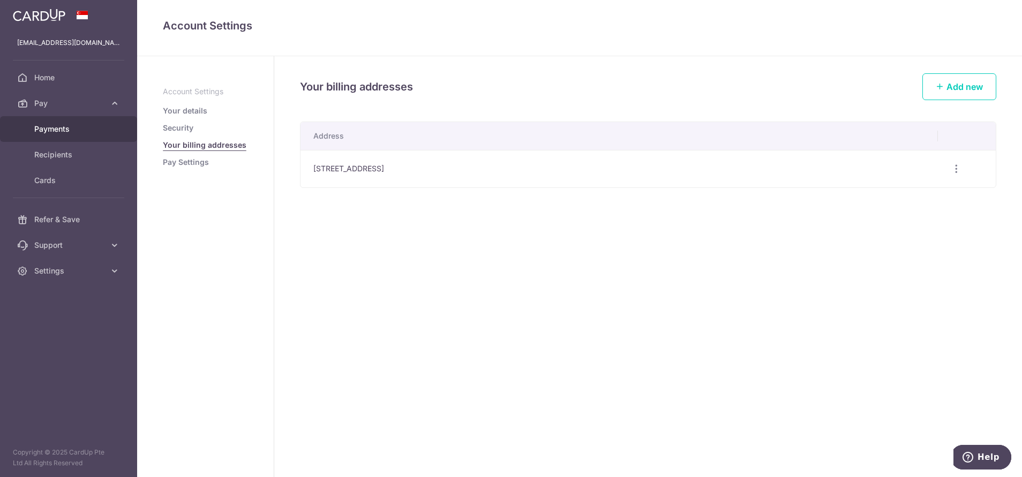
click at [53, 129] on span "Payments" at bounding box center [69, 129] width 71 height 11
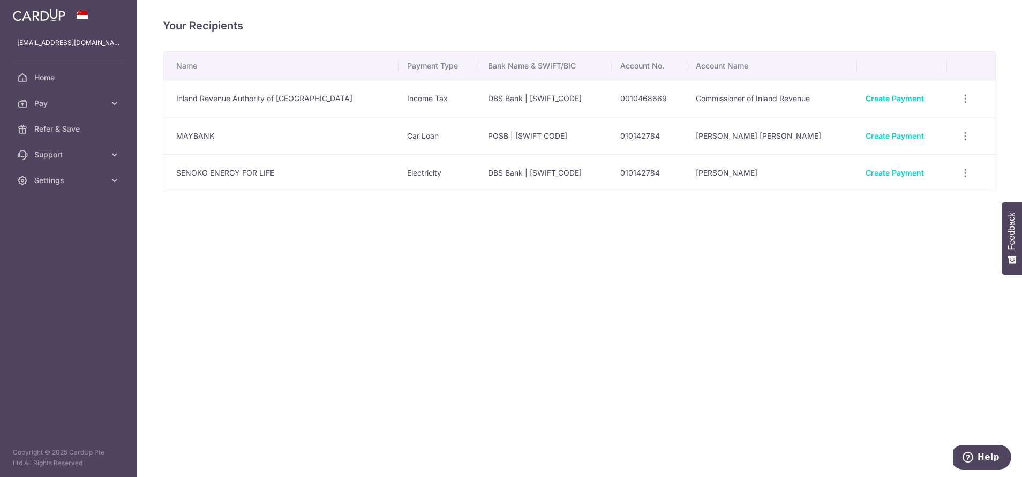
click at [230, 174] on td "SENOKO ENERGY FOR LIFE" at bounding box center [280, 173] width 235 height 38
click at [906, 173] on link "Create Payment" at bounding box center [895, 172] width 58 height 9
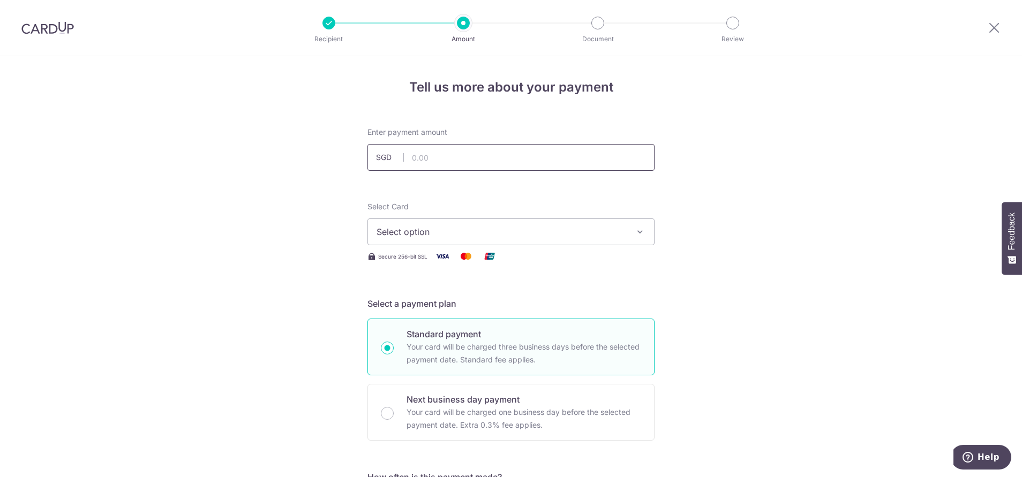
drag, startPoint x: 0, startPoint y: 0, endPoint x: 436, endPoint y: 166, distance: 466.8
click at [436, 166] on input "text" at bounding box center [511, 157] width 287 height 27
type input "414.43"
type input "[DATE]"
type input "SENOKO ENERGY SUPPLY"
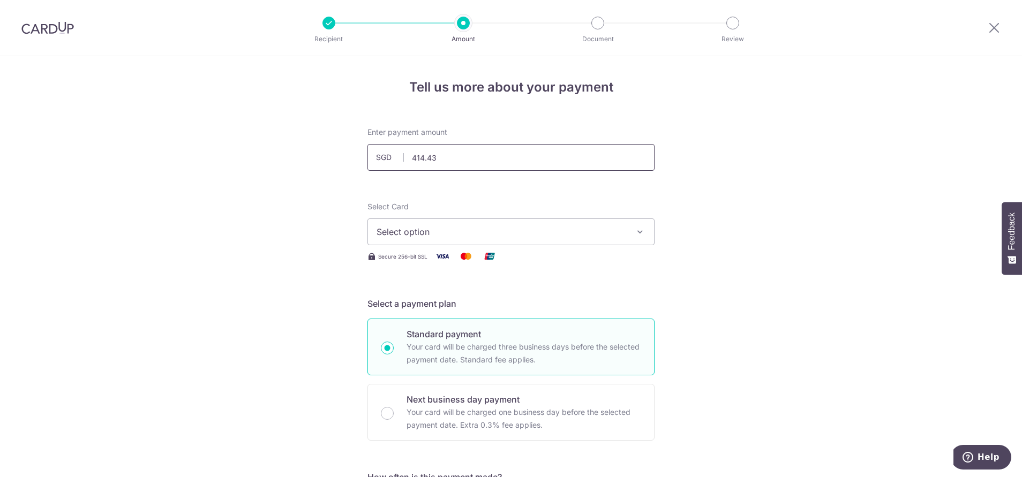
type input "OCBC195"
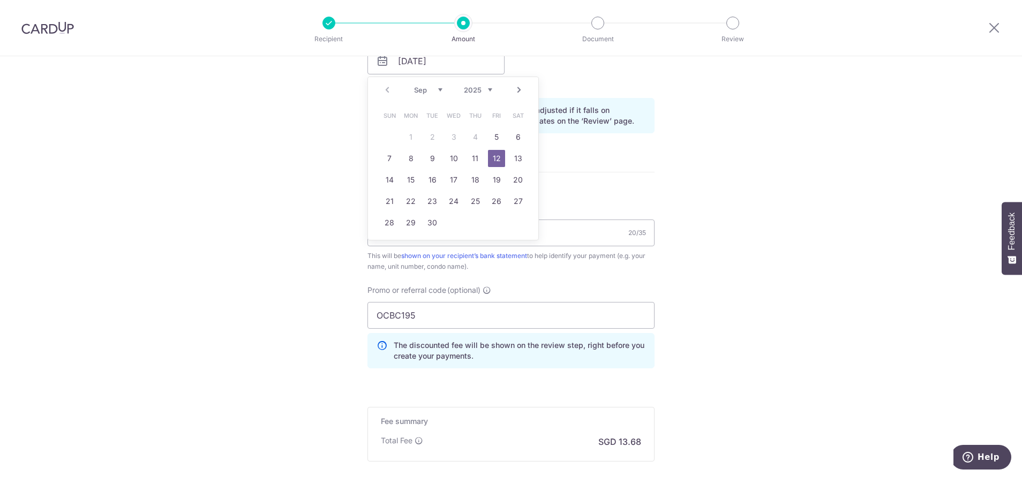
scroll to position [578, 0]
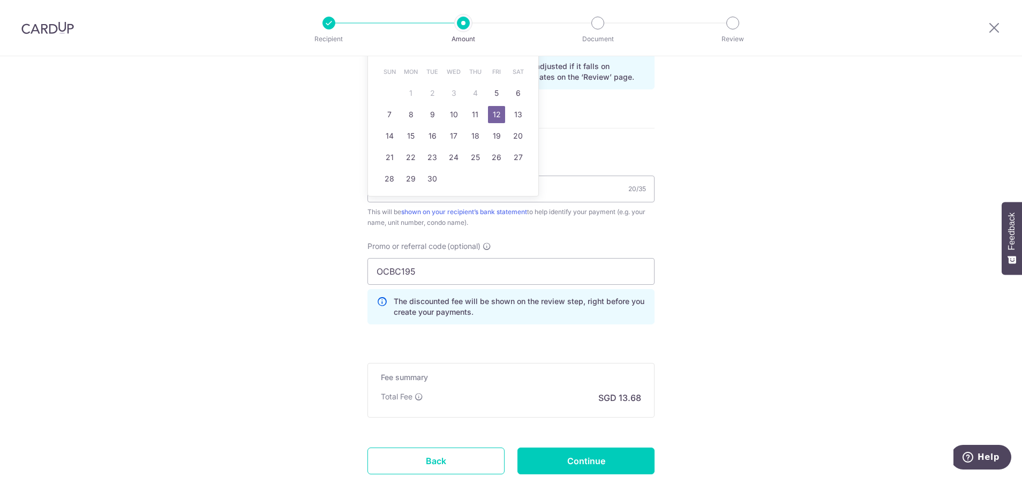
click at [709, 219] on div "Tell us more about your payment Enter payment amount SGD 414.43 414.43 Select C…" at bounding box center [511, 17] width 1022 height 1077
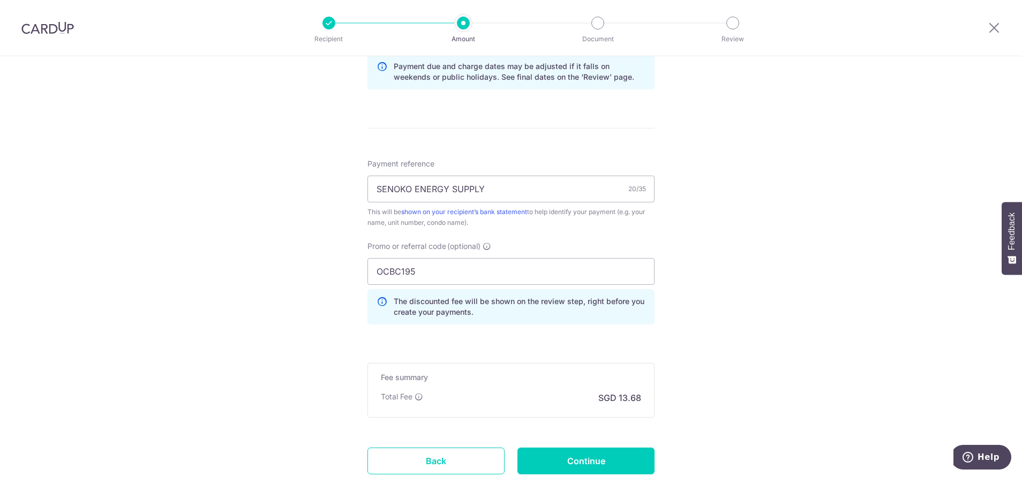
scroll to position [655, 0]
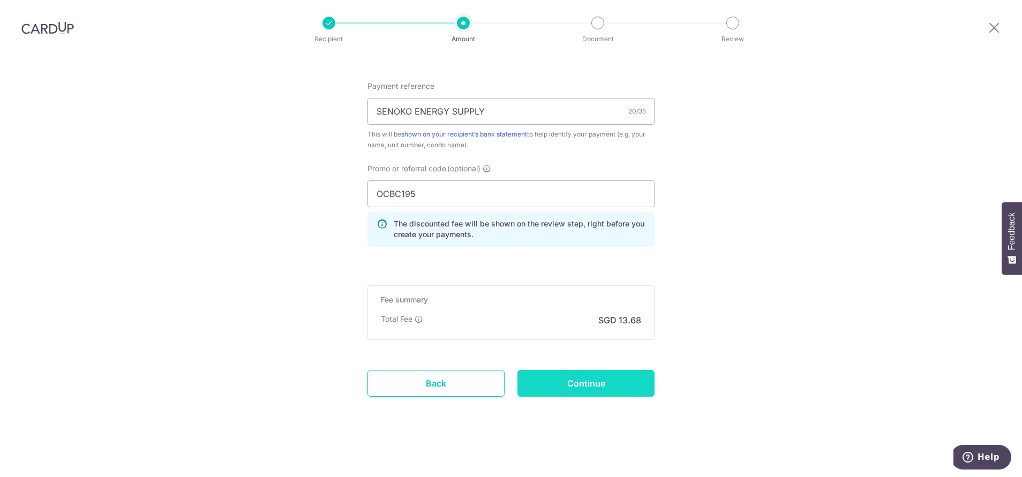
click at [571, 384] on input "Continue" at bounding box center [586, 383] width 137 height 27
type input "Create Schedule"
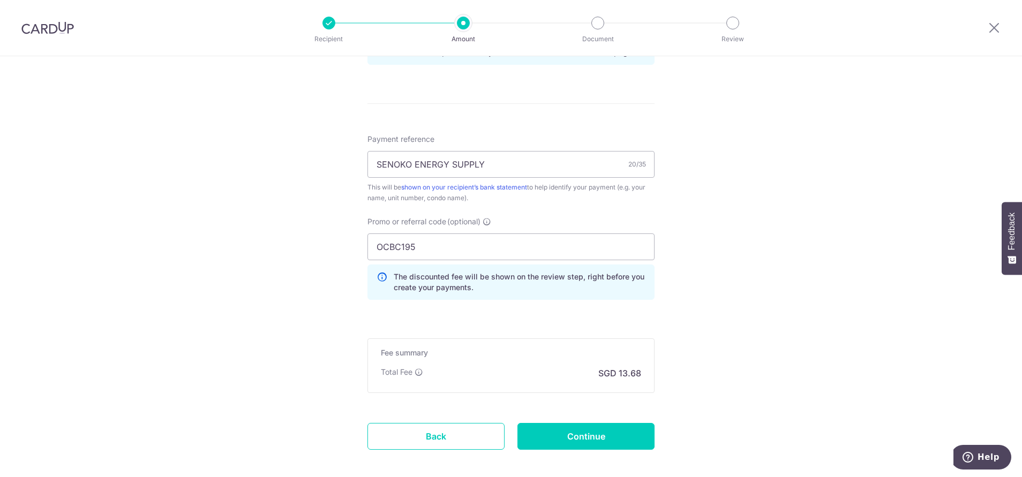
scroll to position [666, 0]
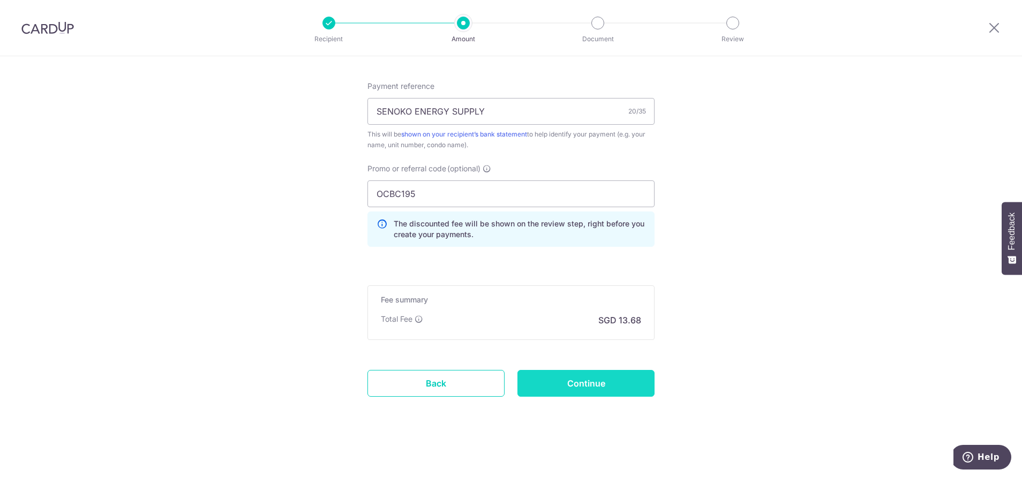
click at [550, 389] on input "Continue" at bounding box center [586, 383] width 137 height 27
type input "Create Schedule"
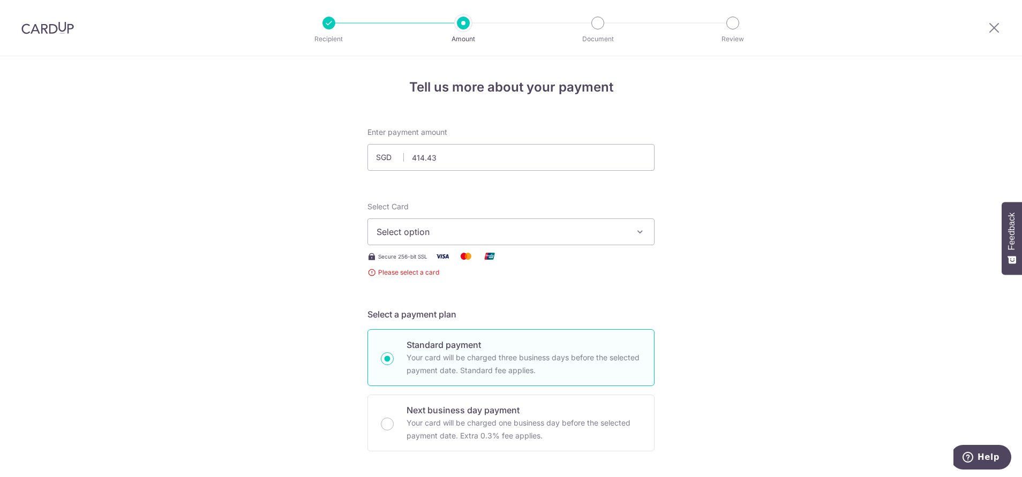
click at [442, 238] on button "Select option" at bounding box center [511, 232] width 287 height 27
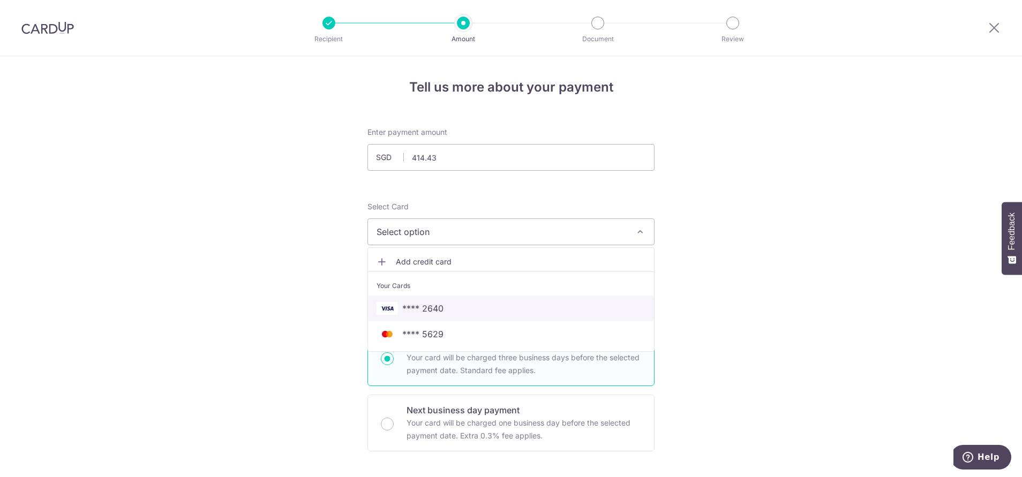
drag, startPoint x: 442, startPoint y: 305, endPoint x: 516, endPoint y: 297, distance: 75.0
click at [442, 305] on span "**** 2640" at bounding box center [511, 308] width 269 height 13
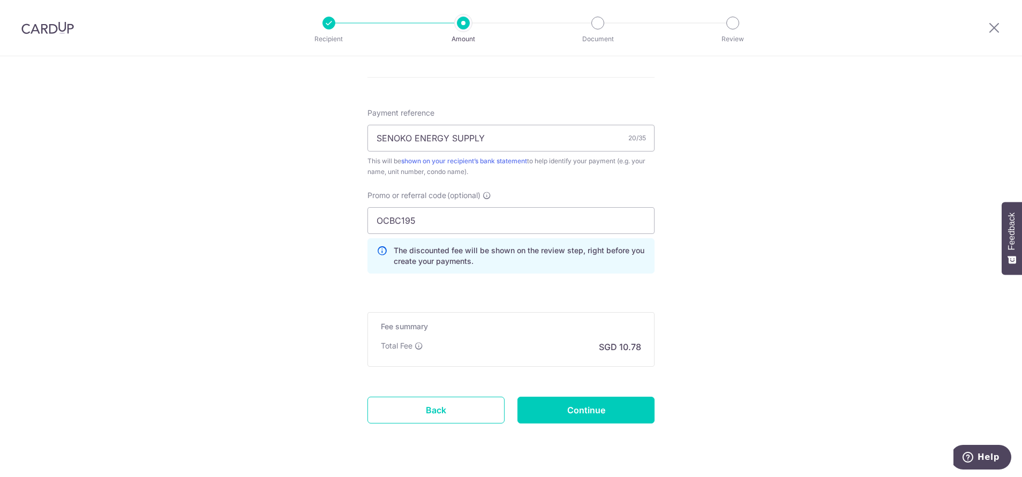
scroll to position [655, 0]
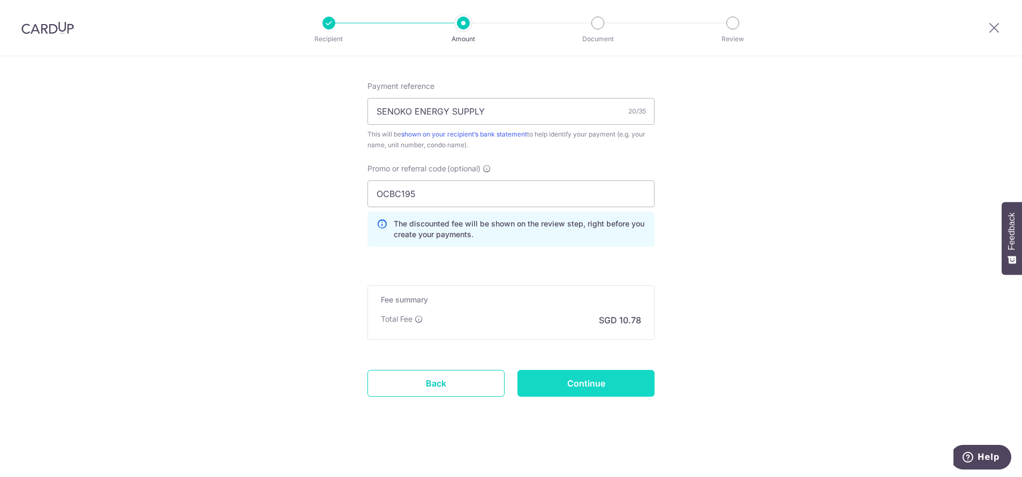
click at [603, 376] on input "Continue" at bounding box center [586, 383] width 137 height 27
type input "Create Schedule"
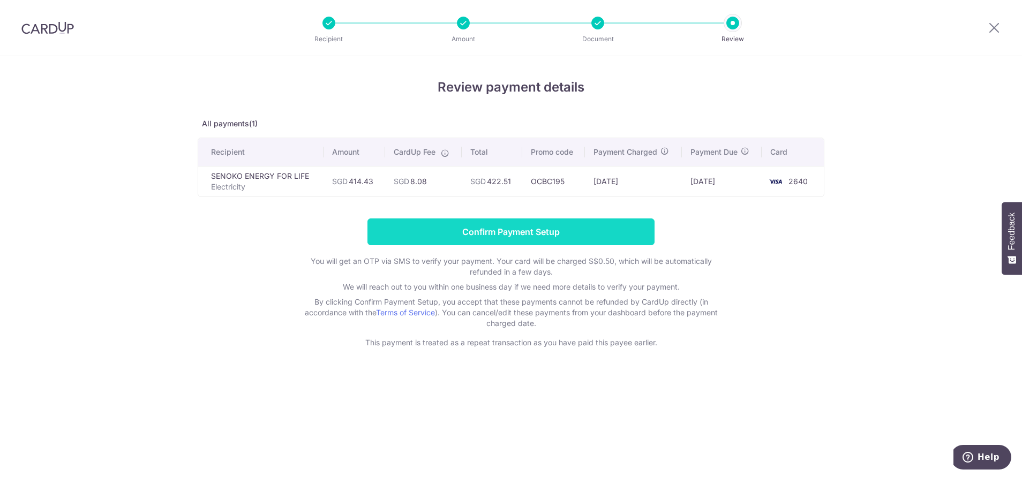
click at [521, 230] on input "Confirm Payment Setup" at bounding box center [511, 232] width 287 height 27
